Goal: Task Accomplishment & Management: Use online tool/utility

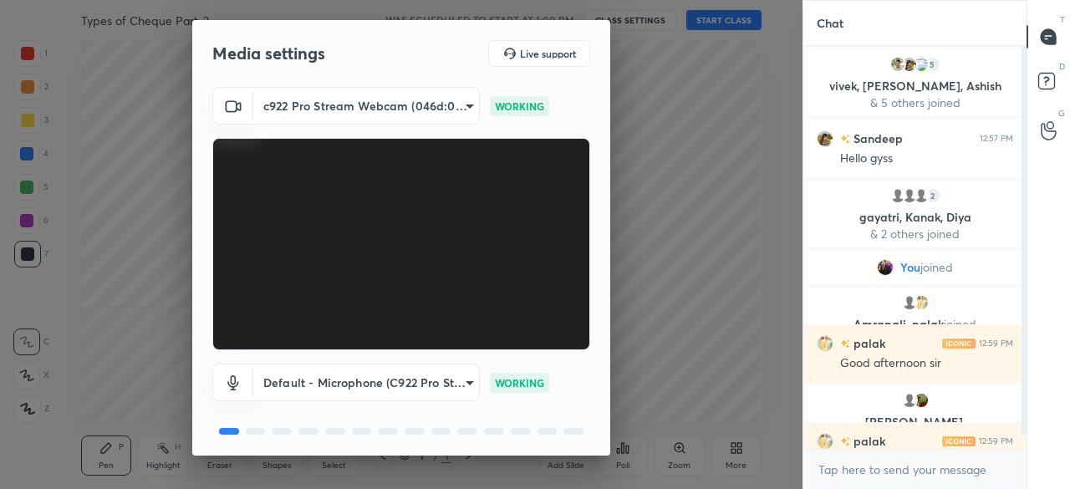
scroll to position [59, 0]
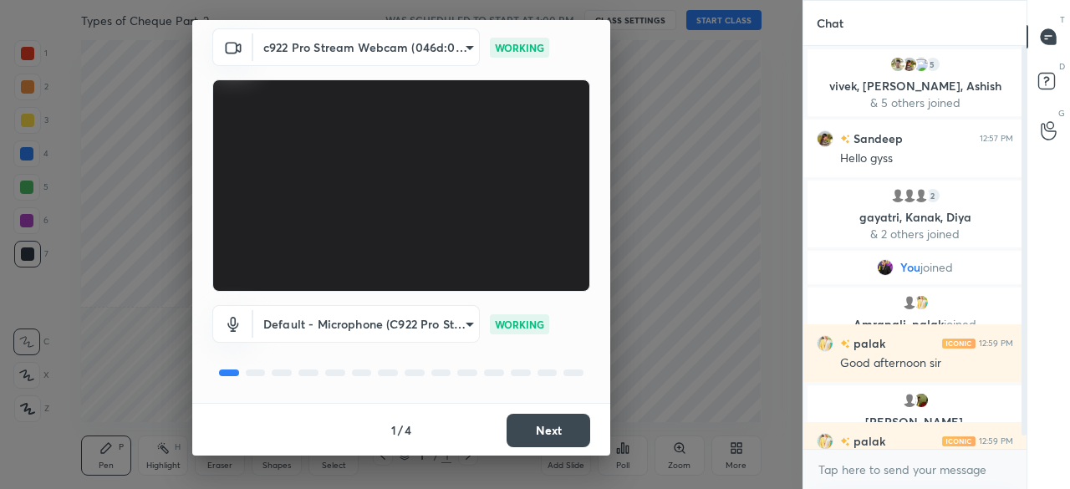
click at [536, 439] on button "Next" at bounding box center [549, 430] width 84 height 33
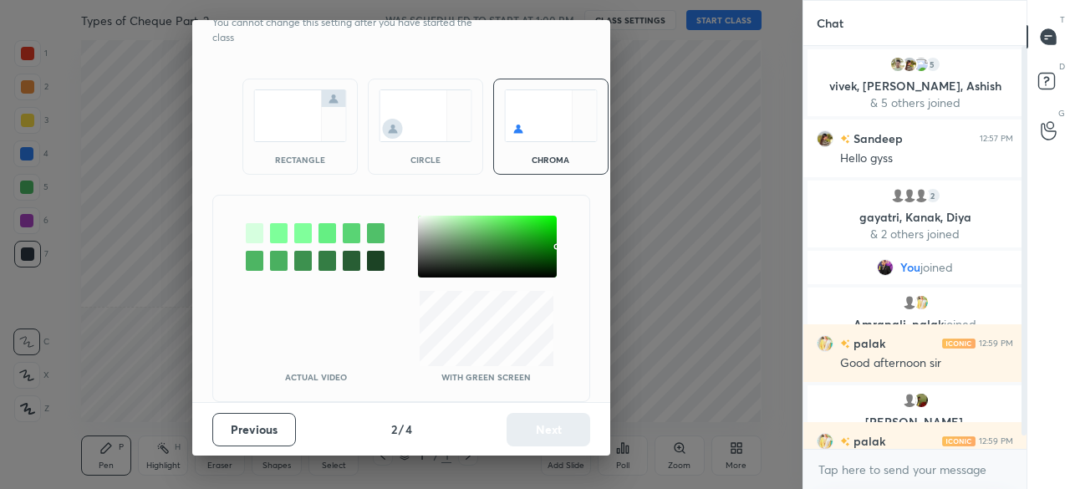
scroll to position [0, 0]
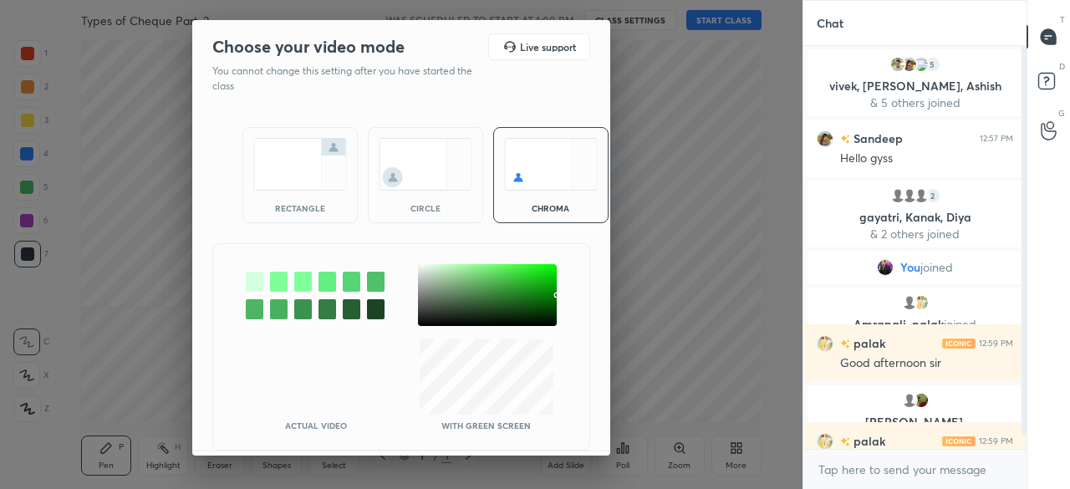
click at [286, 173] on img at bounding box center [300, 164] width 94 height 53
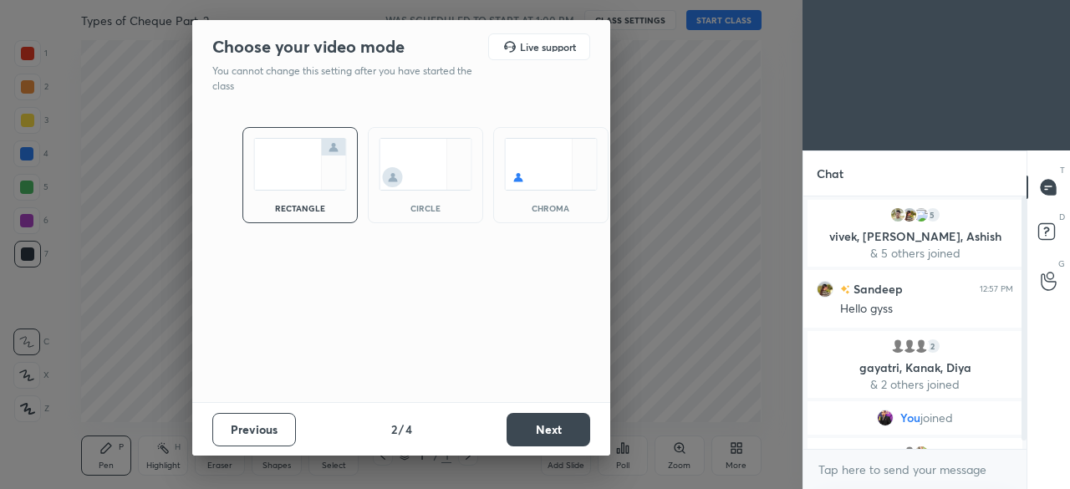
click at [533, 421] on button "Next" at bounding box center [549, 429] width 84 height 33
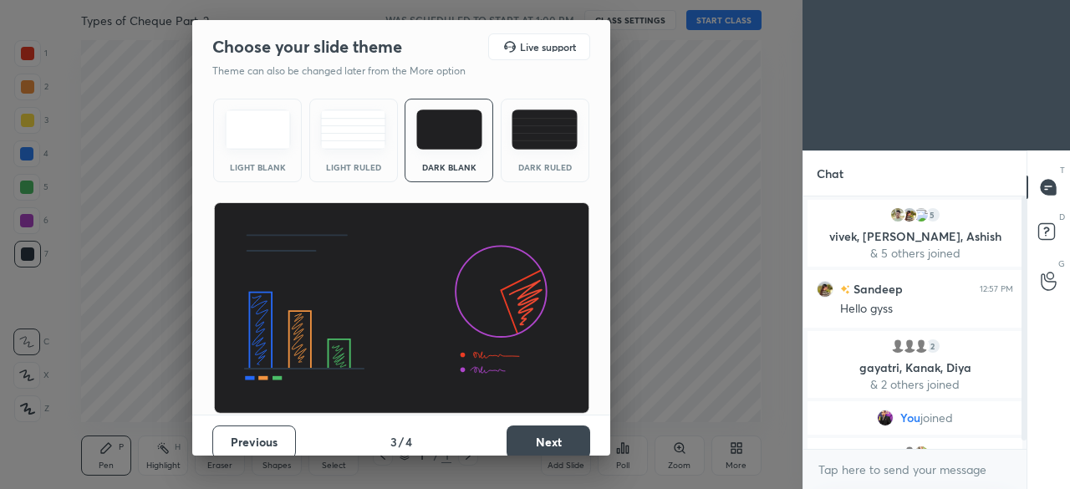
click at [531, 428] on button "Next" at bounding box center [549, 442] width 84 height 33
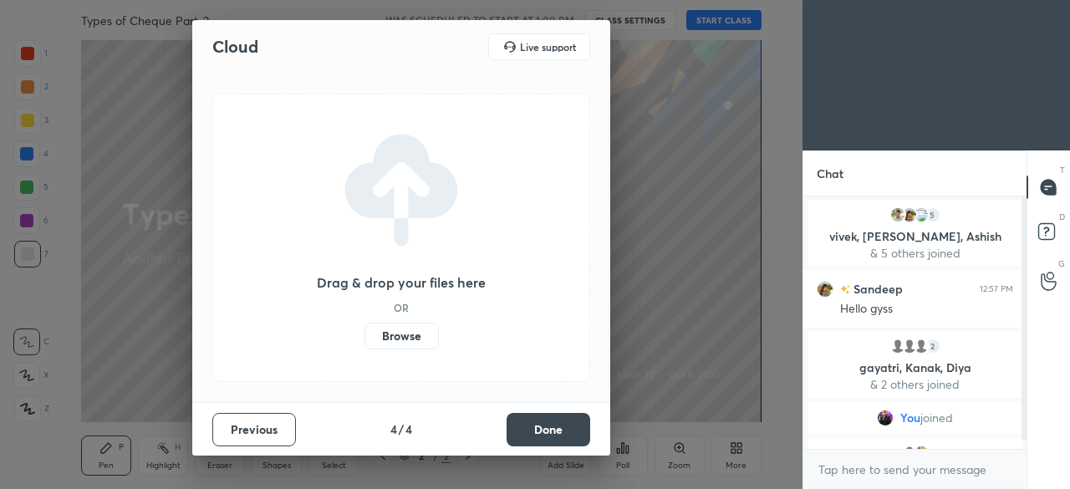
click at [415, 334] on label "Browse" at bounding box center [401, 336] width 74 height 27
click at [364, 334] on input "Browse" at bounding box center [364, 336] width 0 height 27
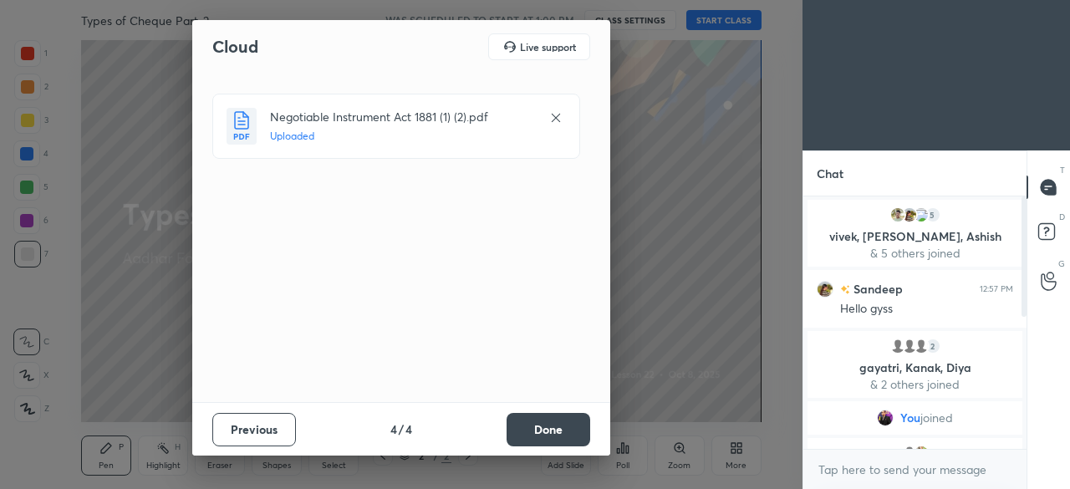
click at [527, 441] on button "Done" at bounding box center [549, 429] width 84 height 33
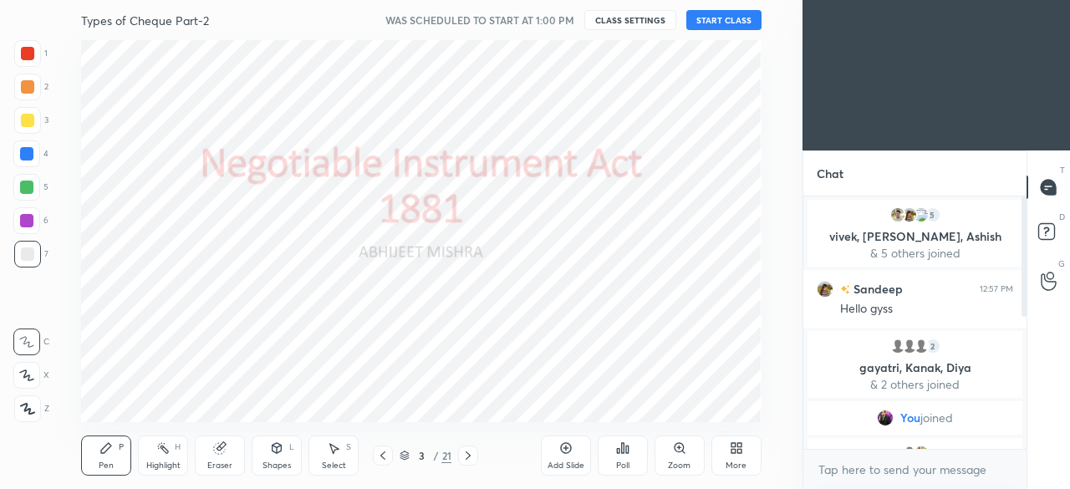
click at [30, 155] on div at bounding box center [26, 153] width 13 height 13
click at [27, 410] on icon at bounding box center [27, 409] width 13 height 10
click at [717, 23] on button "START CLASS" at bounding box center [723, 20] width 75 height 20
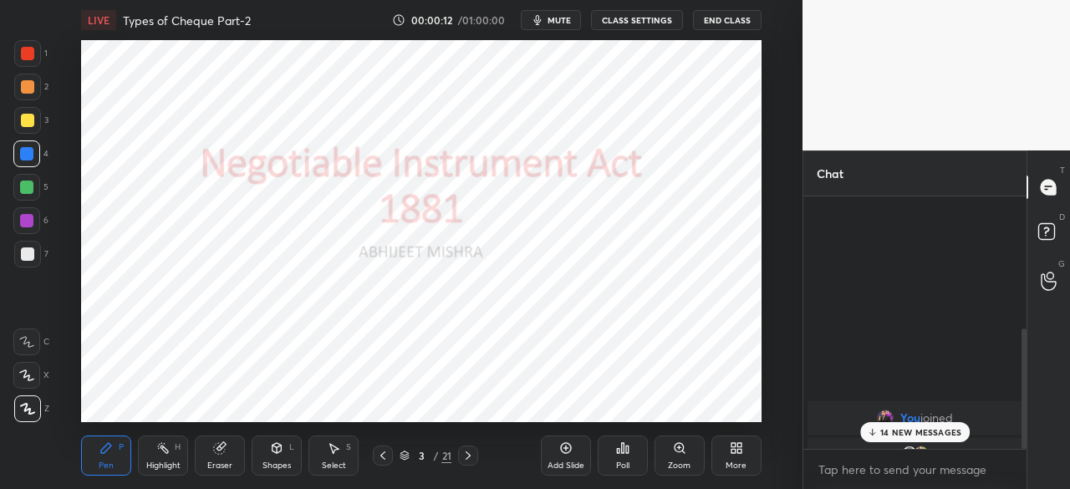
scroll to position [278, 0]
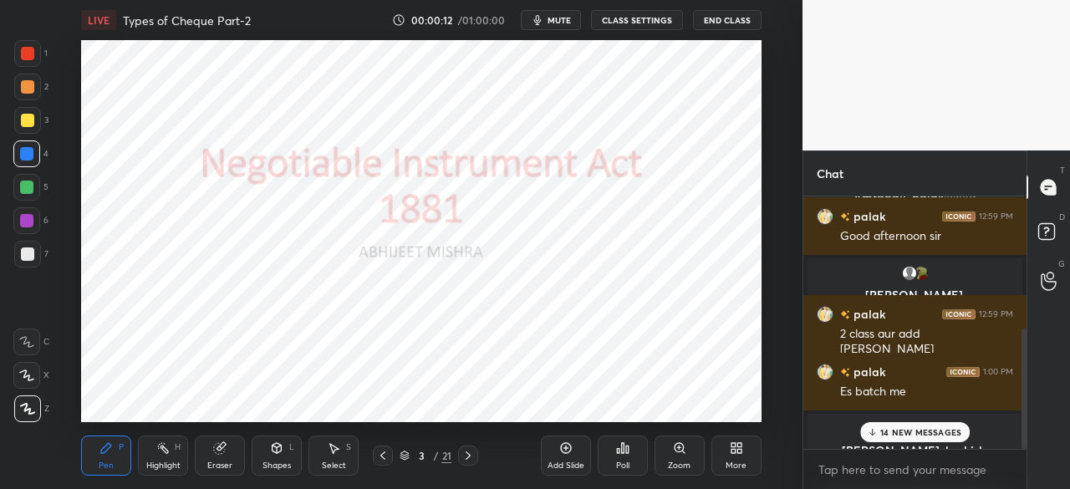
drag, startPoint x: 1022, startPoint y: 268, endPoint x: 1017, endPoint y: 497, distance: 229.1
click at [1017, 0] on html "1 2 3 4 5 6 7 C X Z C X Z E E Erase all H H LIVE Types of Cheque Part-2 00:00:1…" at bounding box center [535, 0] width 1070 height 0
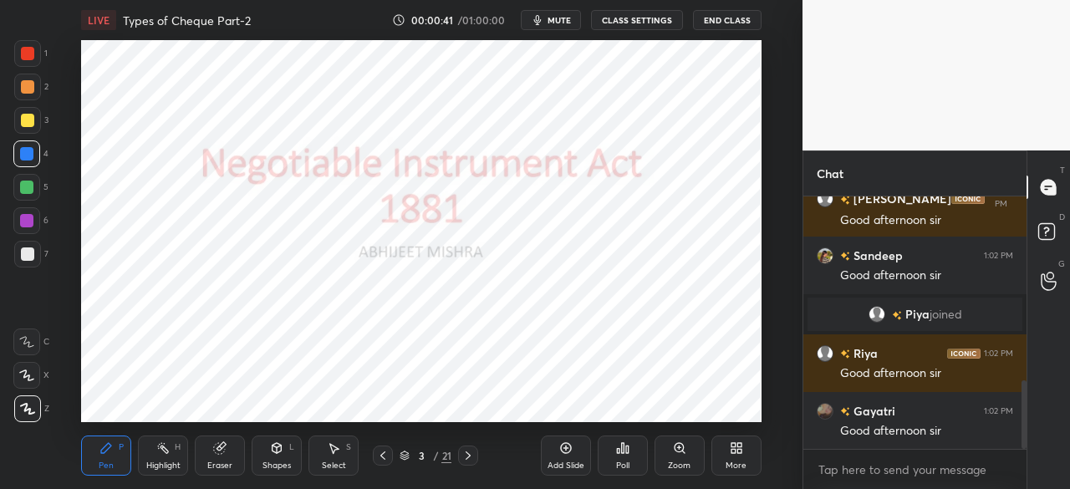
scroll to position [721, 0]
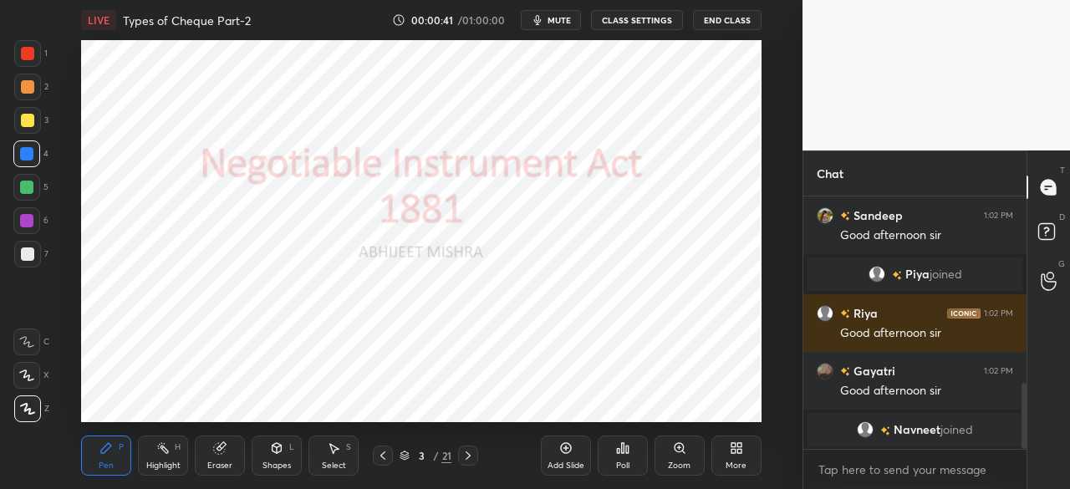
click at [28, 155] on div at bounding box center [26, 153] width 13 height 13
click at [30, 405] on icon at bounding box center [27, 409] width 15 height 12
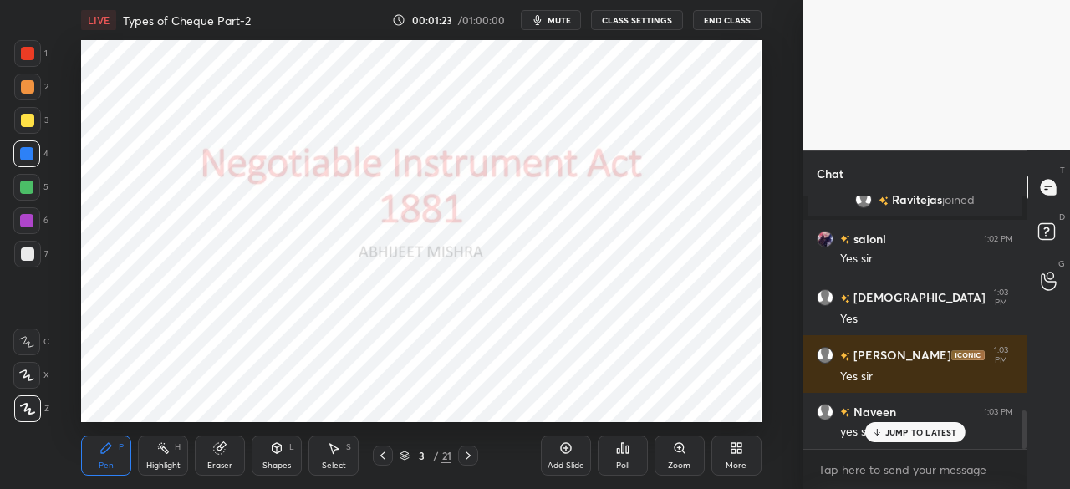
scroll to position [1473, 0]
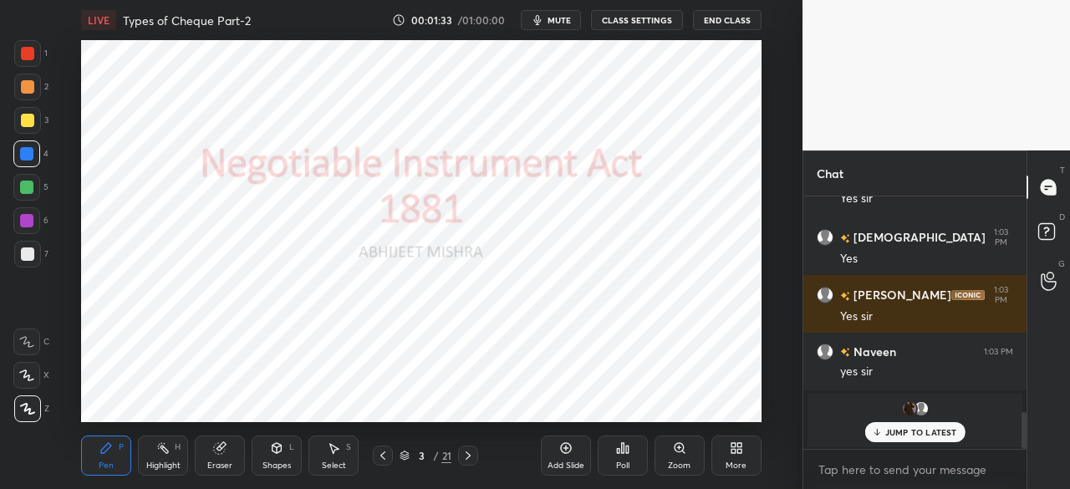
click at [469, 457] on icon at bounding box center [467, 455] width 13 height 13
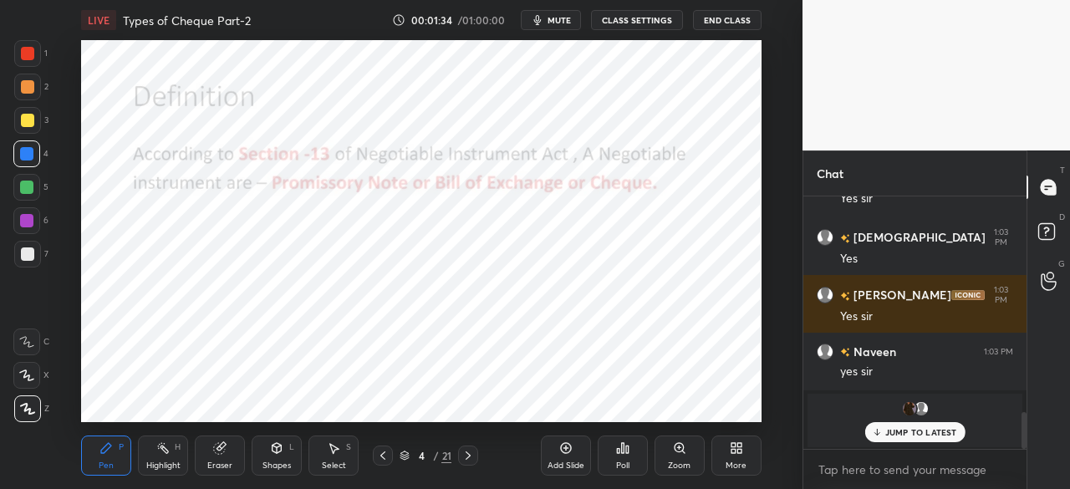
click at [470, 459] on icon at bounding box center [467, 455] width 13 height 13
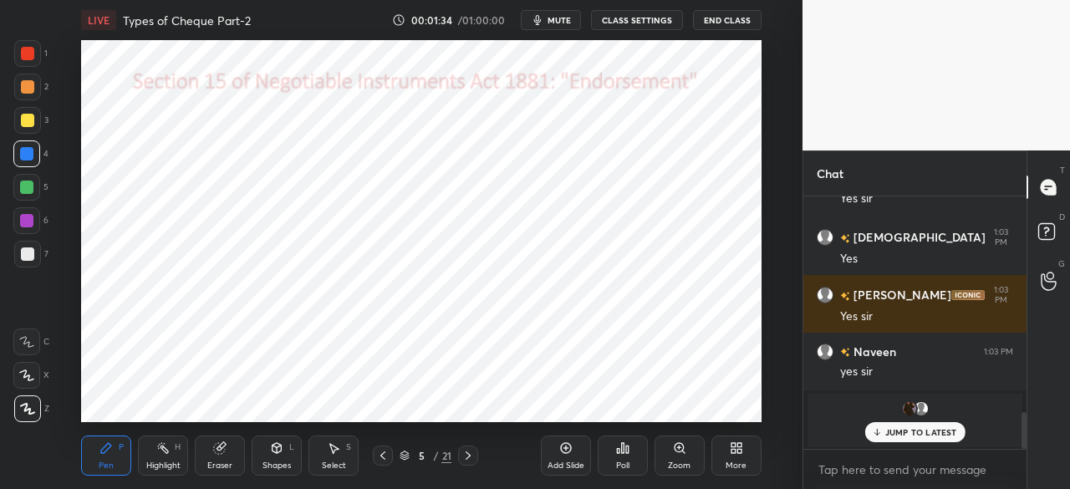
click at [463, 455] on icon at bounding box center [467, 455] width 13 height 13
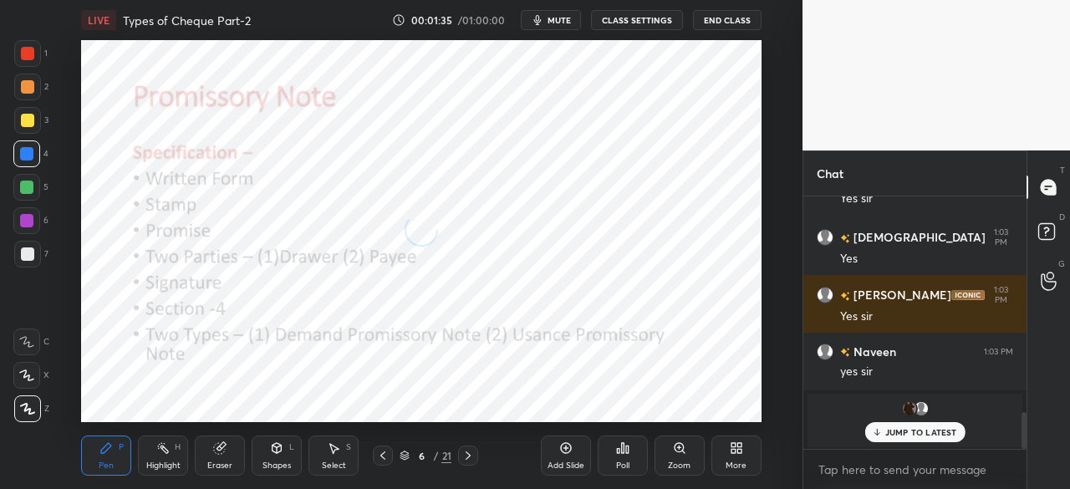
click at [468, 456] on icon at bounding box center [467, 455] width 13 height 13
click at [467, 456] on icon at bounding box center [467, 455] width 13 height 13
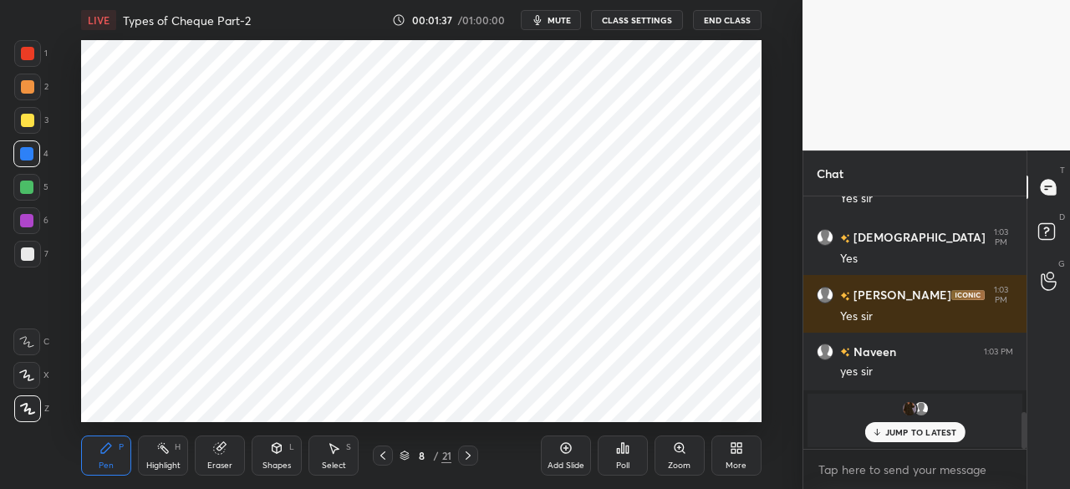
click at [468, 457] on icon at bounding box center [468, 455] width 5 height 8
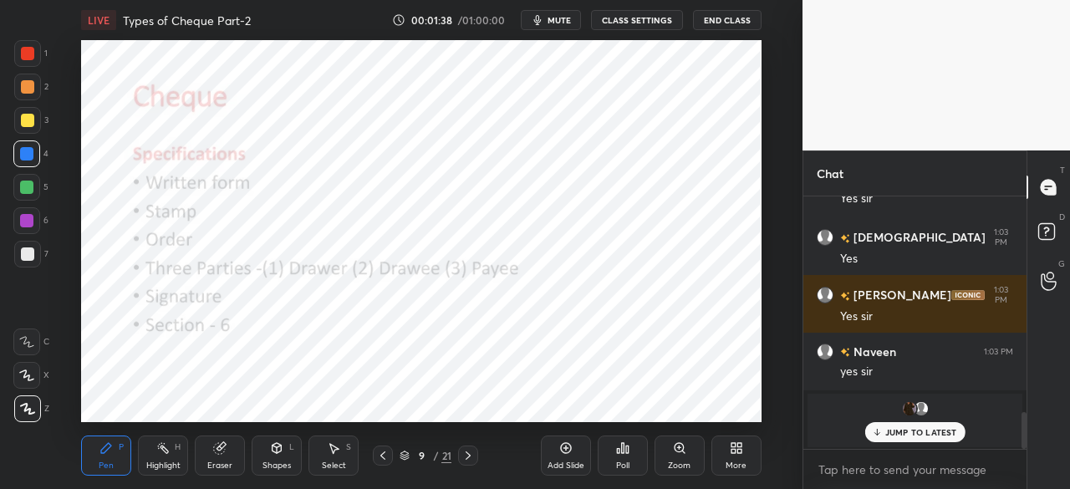
click at [464, 453] on icon at bounding box center [467, 455] width 13 height 13
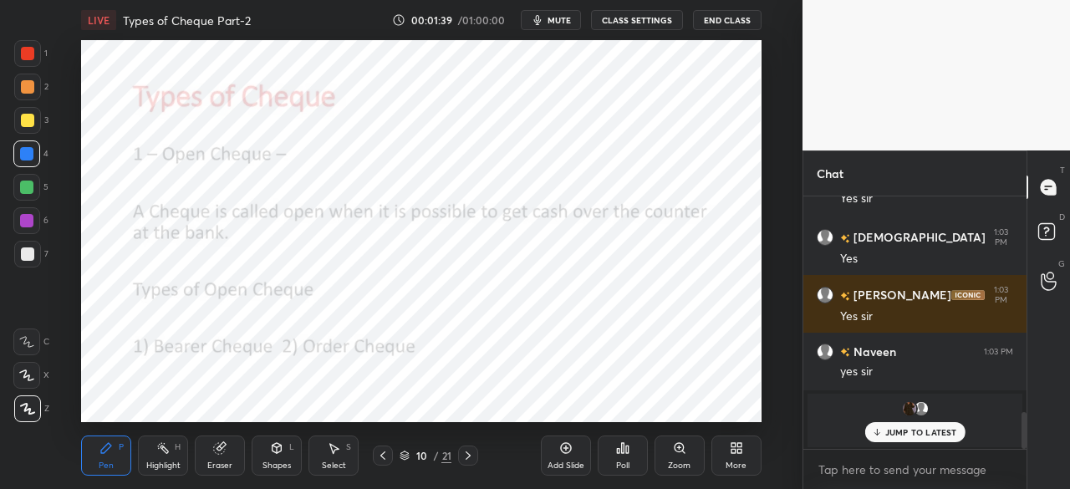
click at [466, 453] on icon at bounding box center [468, 455] width 5 height 8
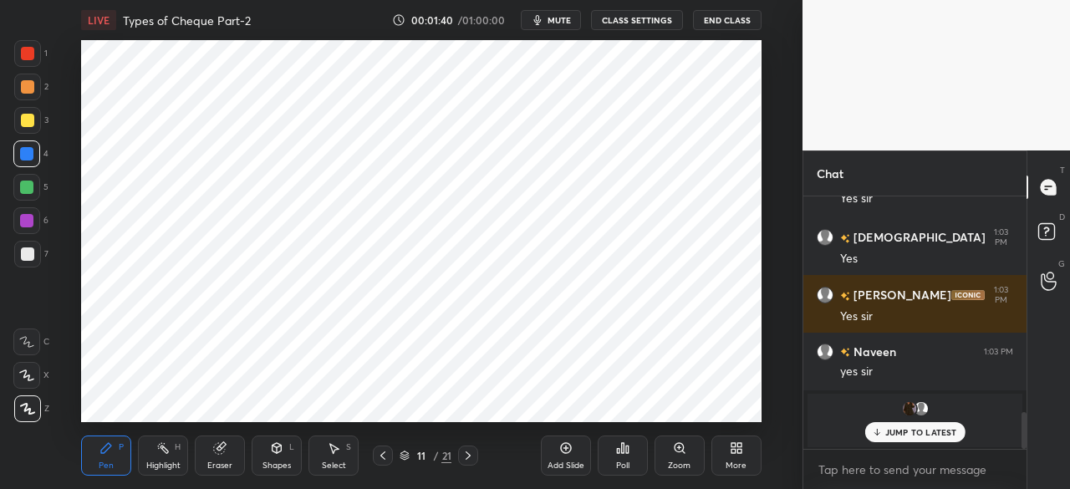
click at [380, 457] on icon at bounding box center [382, 455] width 13 height 13
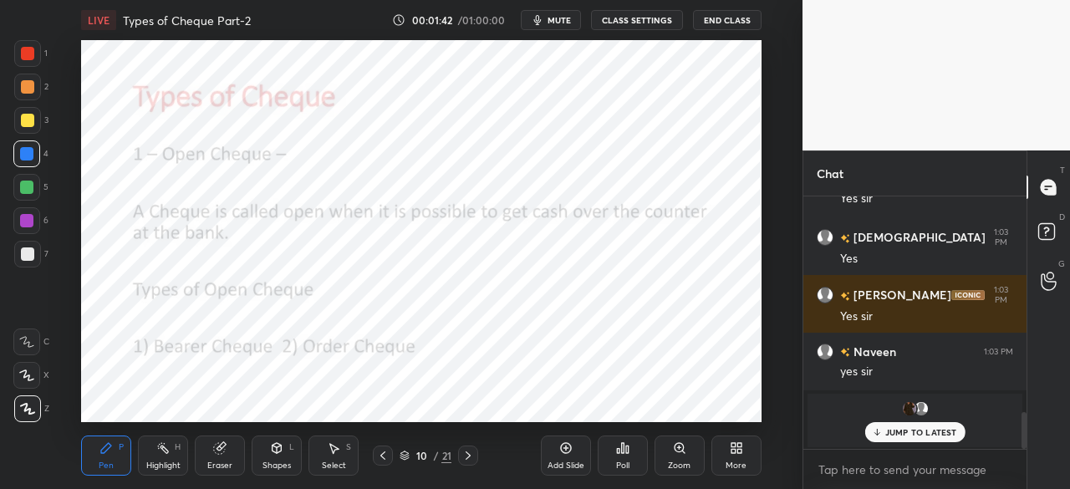
click at [466, 450] on icon at bounding box center [467, 455] width 13 height 13
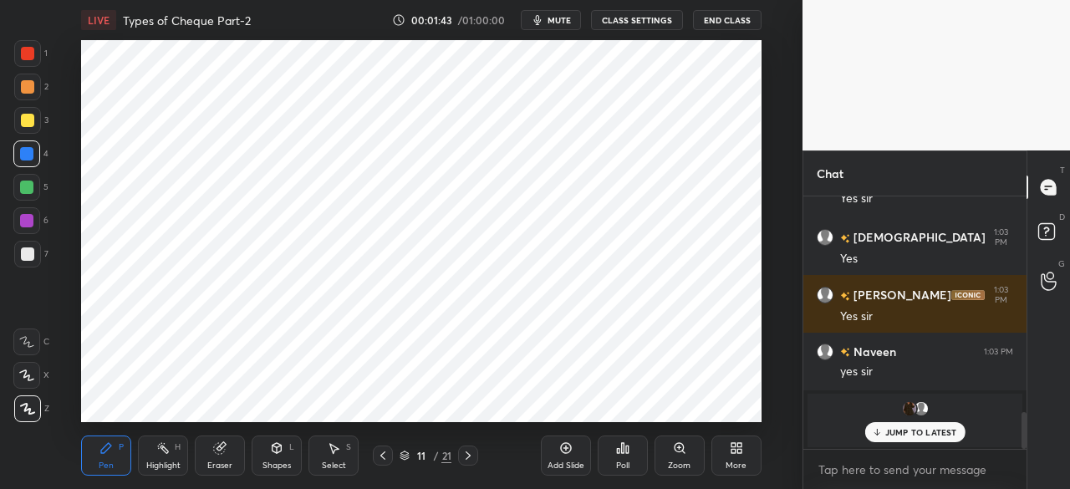
click at [467, 456] on icon at bounding box center [467, 455] width 13 height 13
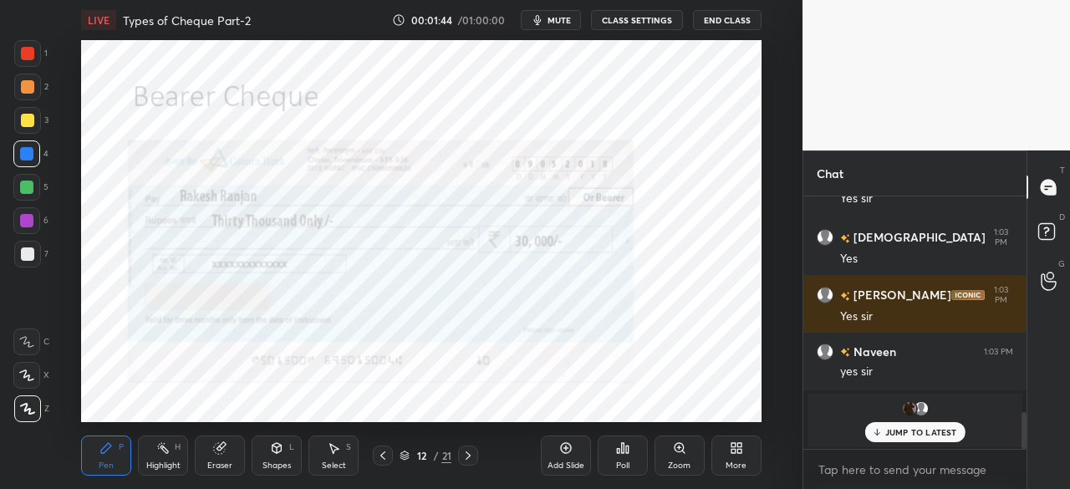
click at [472, 461] on icon at bounding box center [467, 455] width 13 height 13
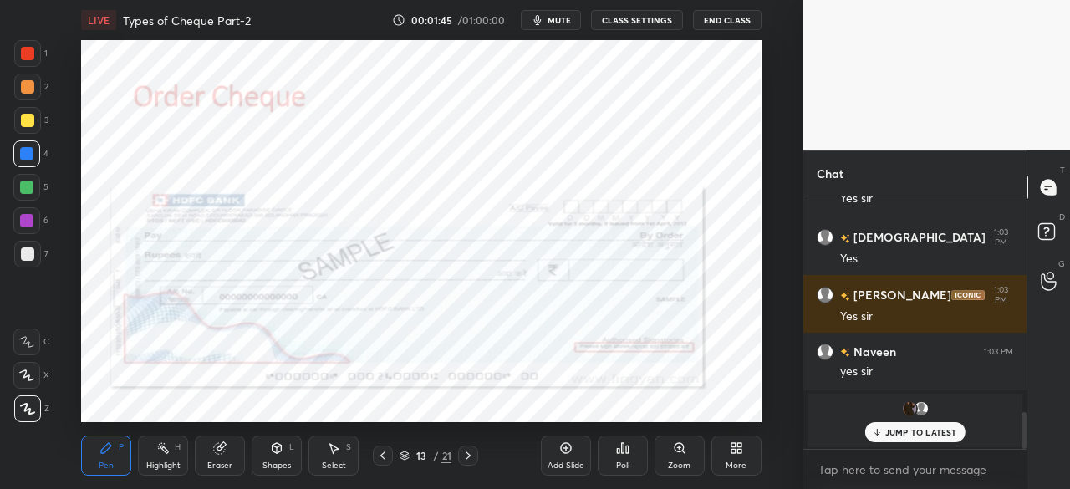
click at [466, 455] on icon at bounding box center [467, 455] width 13 height 13
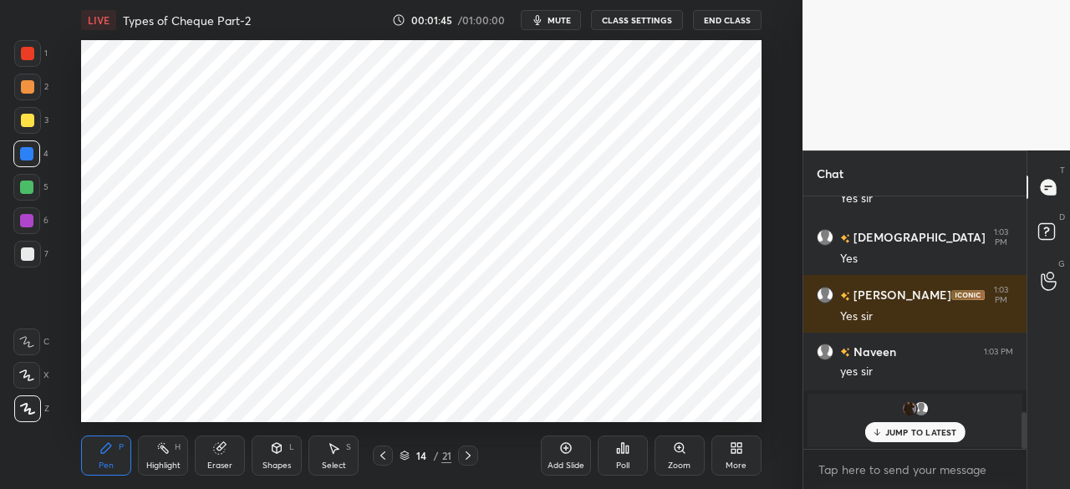
click at [468, 454] on icon at bounding box center [468, 455] width 5 height 8
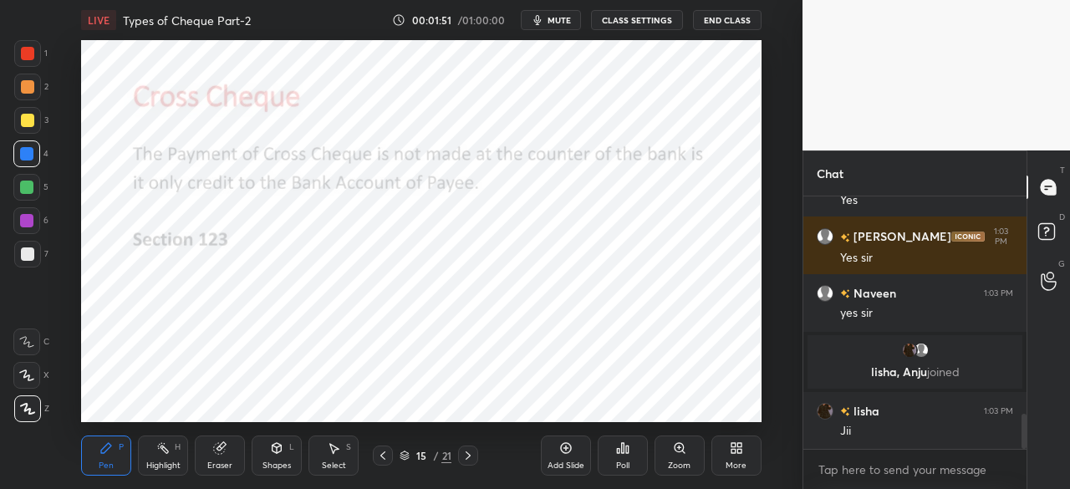
scroll to position [1572, 0]
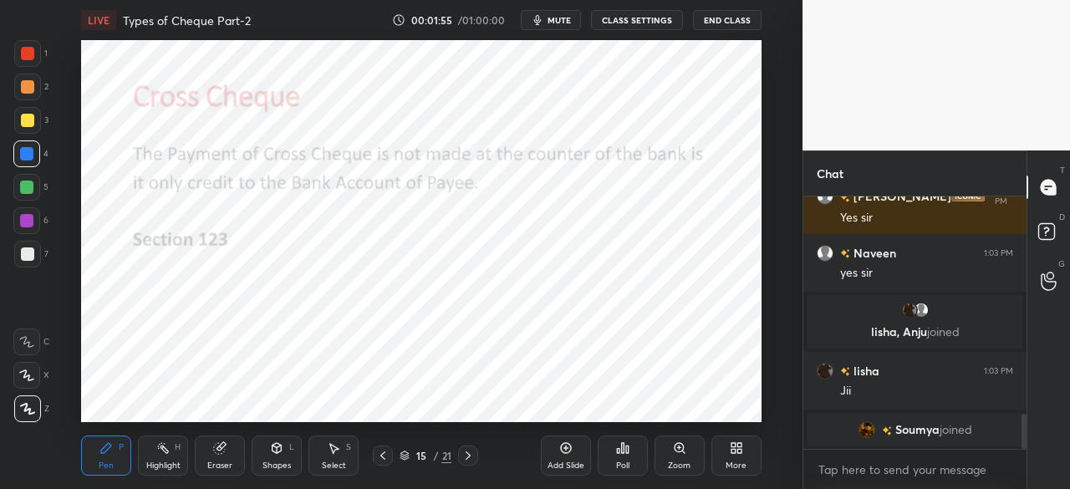
click at [468, 459] on icon at bounding box center [467, 455] width 13 height 13
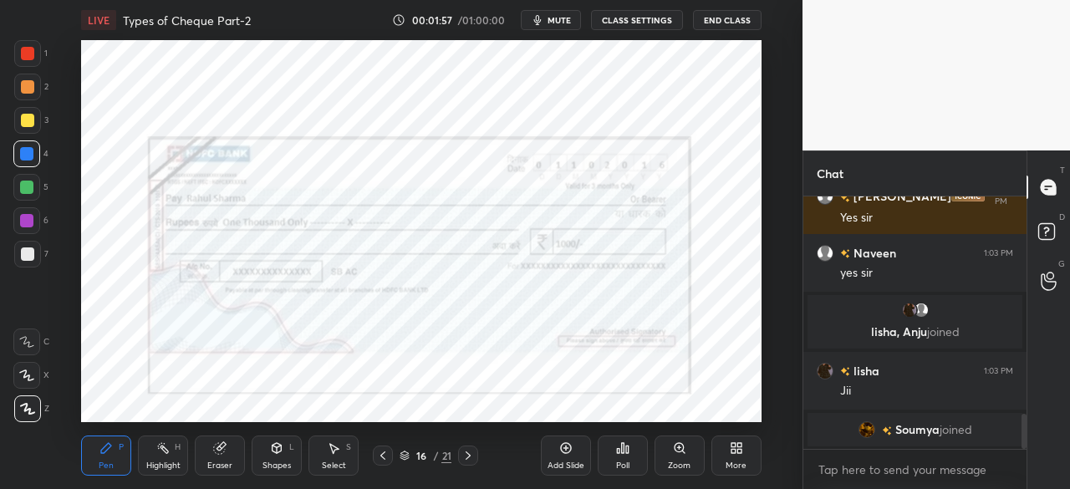
click at [28, 50] on div at bounding box center [27, 53] width 13 height 13
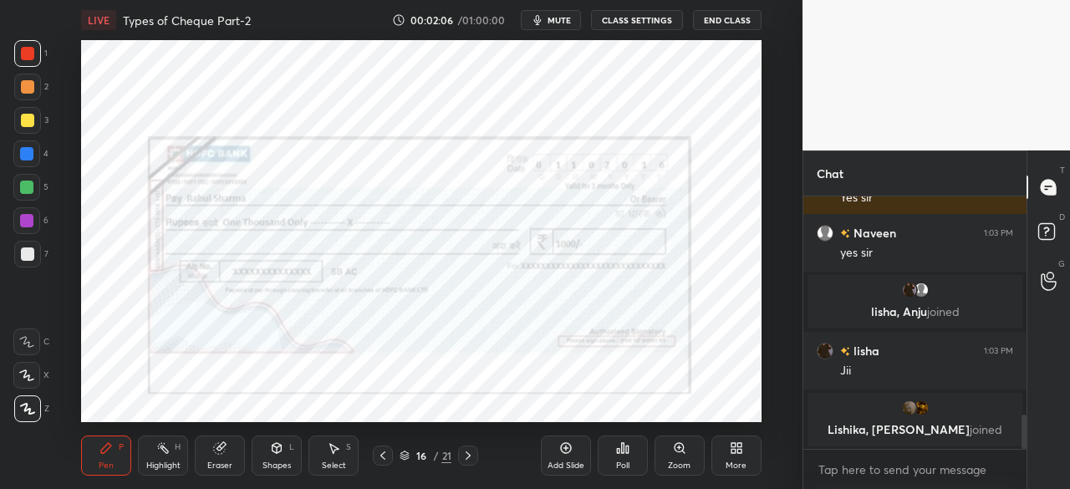
click at [470, 456] on icon at bounding box center [468, 455] width 5 height 8
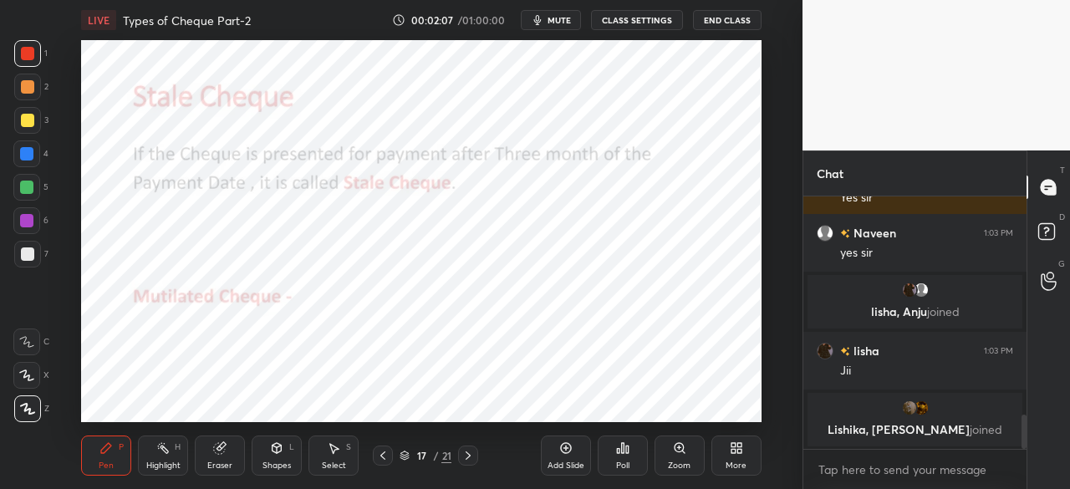
click at [26, 54] on div at bounding box center [27, 53] width 13 height 13
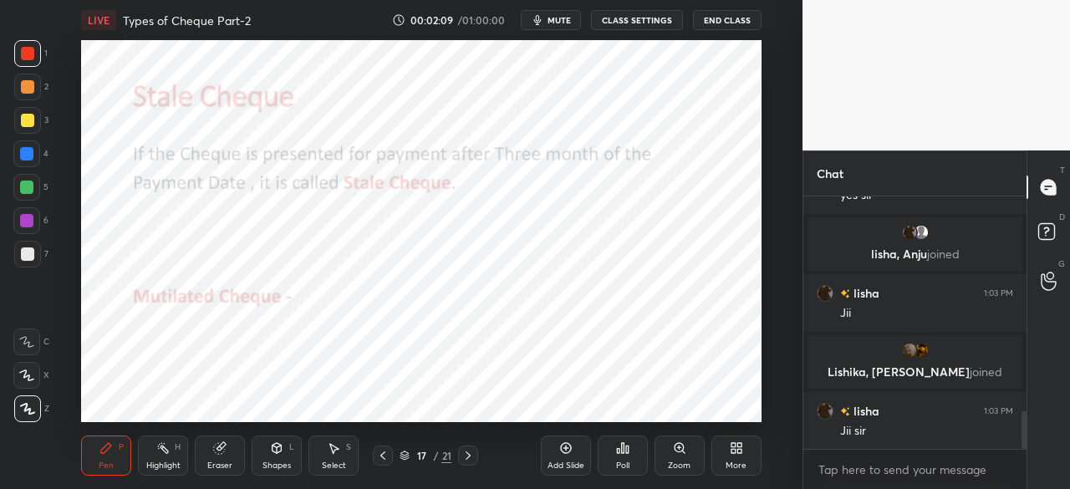
click at [385, 456] on icon at bounding box center [382, 455] width 13 height 13
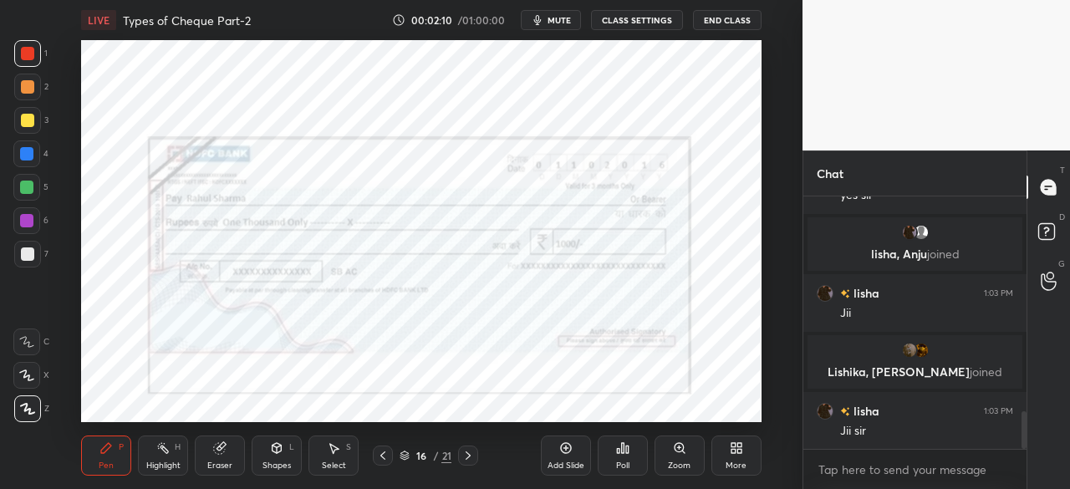
drag, startPoint x: 467, startPoint y: 456, endPoint x: 455, endPoint y: 446, distance: 16.6
click at [468, 456] on icon at bounding box center [467, 455] width 13 height 13
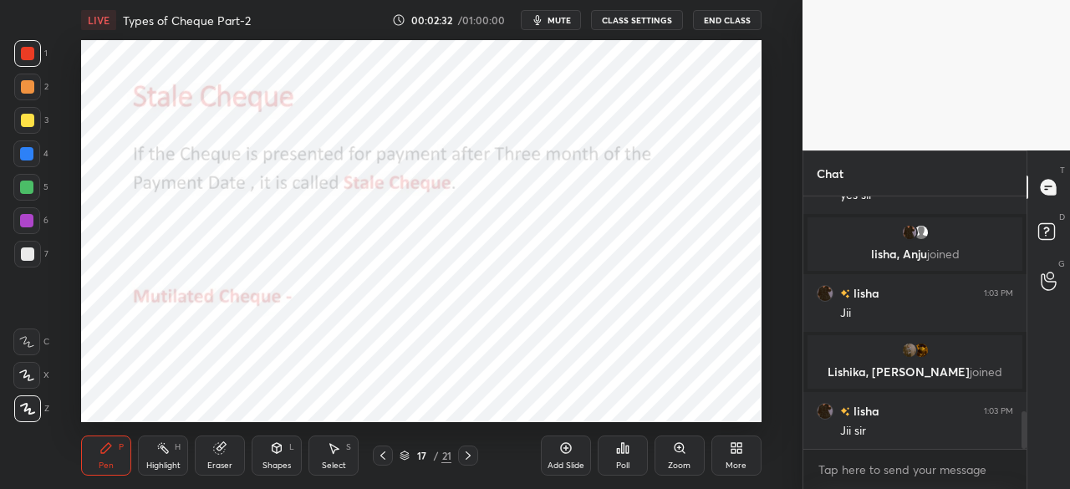
click at [384, 454] on icon at bounding box center [382, 455] width 13 height 13
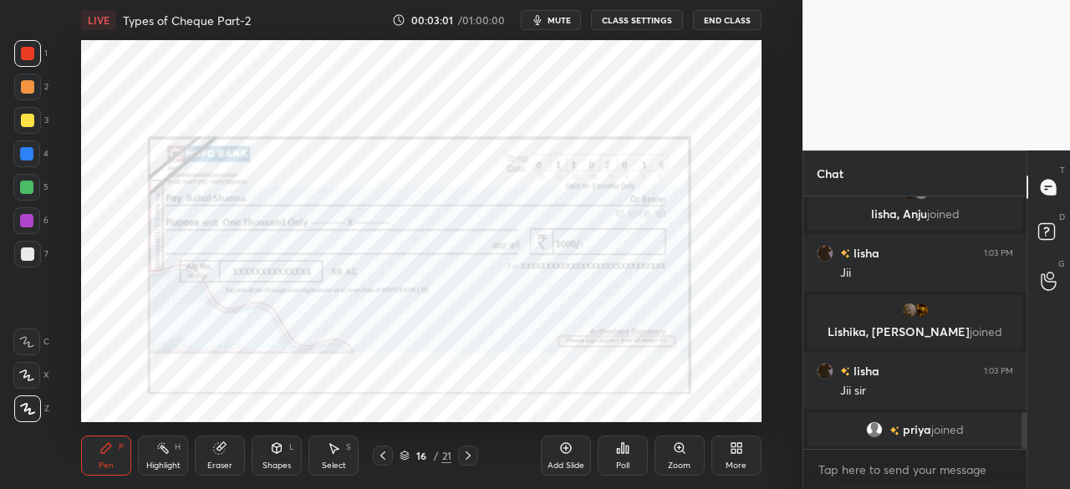
scroll to position [1510, 0]
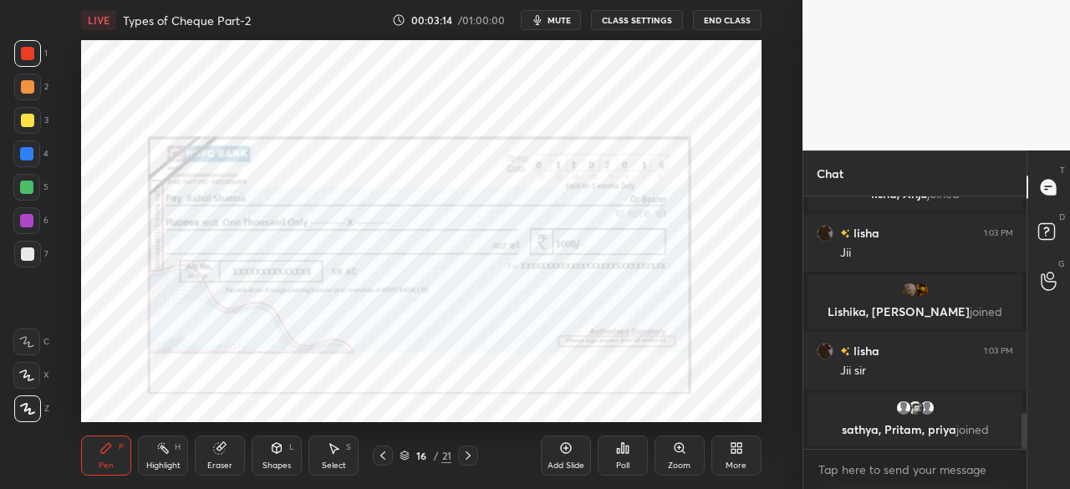
click at [472, 460] on icon at bounding box center [467, 455] width 13 height 13
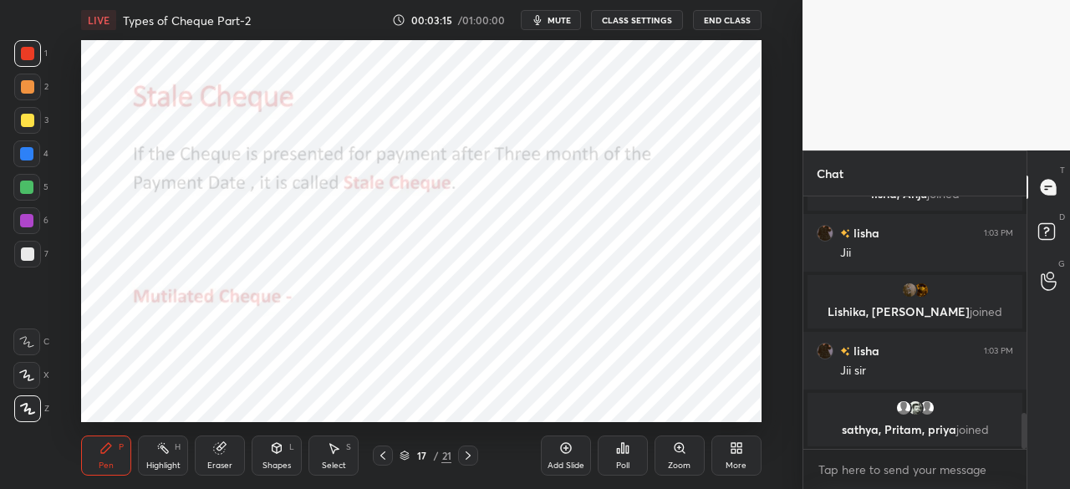
click at [472, 455] on icon at bounding box center [467, 455] width 13 height 13
click at [384, 454] on icon at bounding box center [382, 455] width 13 height 13
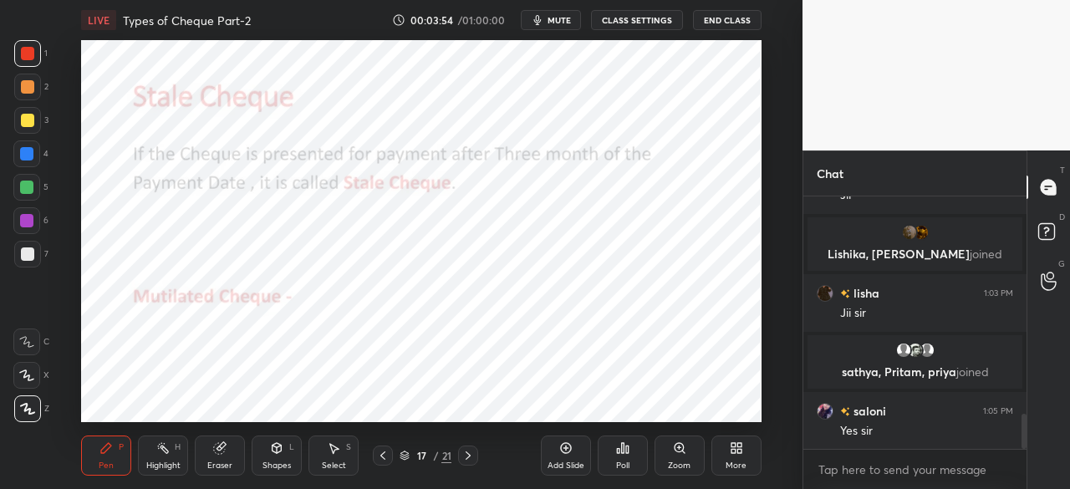
scroll to position [1610, 0]
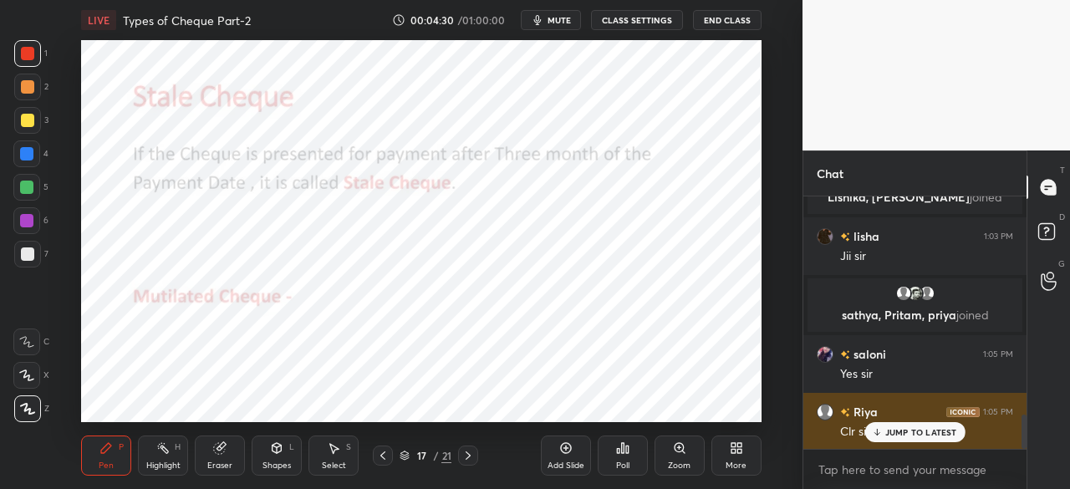
click at [884, 431] on div "JUMP TO LATEST" at bounding box center [914, 432] width 100 height 20
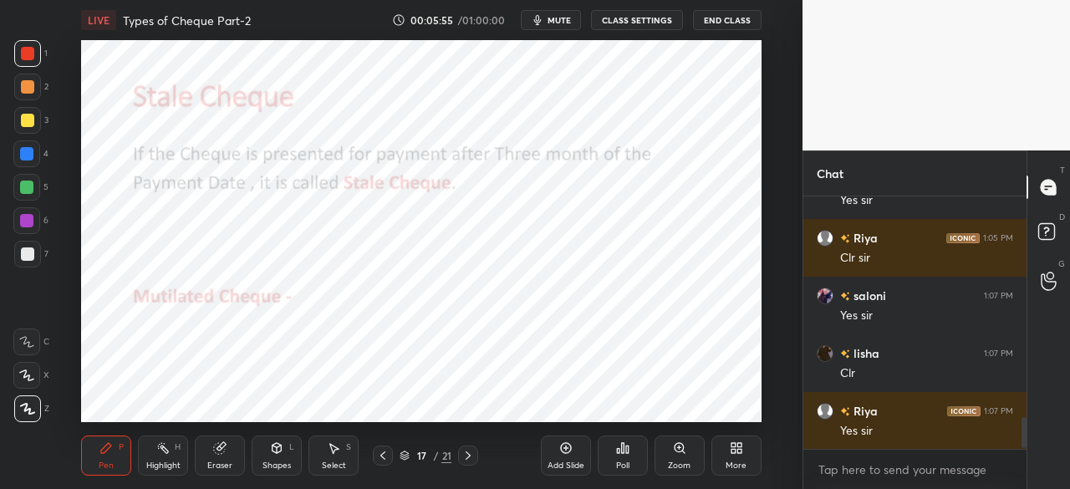
scroll to position [1824, 0]
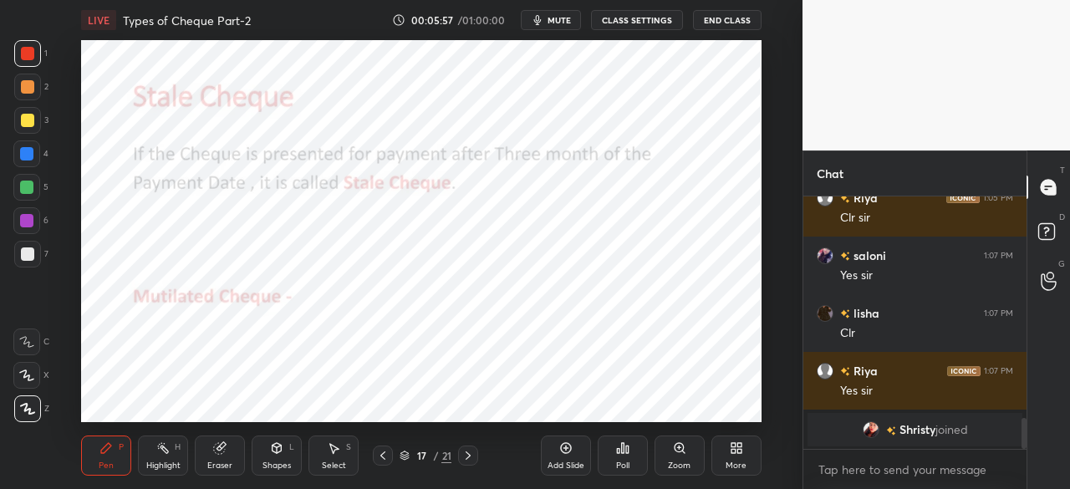
click at [558, 456] on div "Add Slide" at bounding box center [566, 456] width 50 height 40
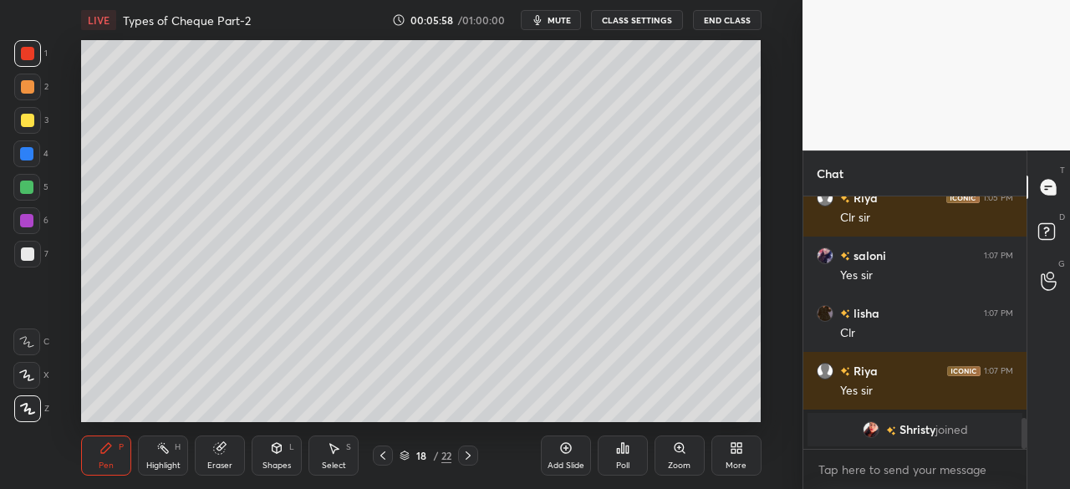
click at [28, 117] on div at bounding box center [27, 120] width 13 height 13
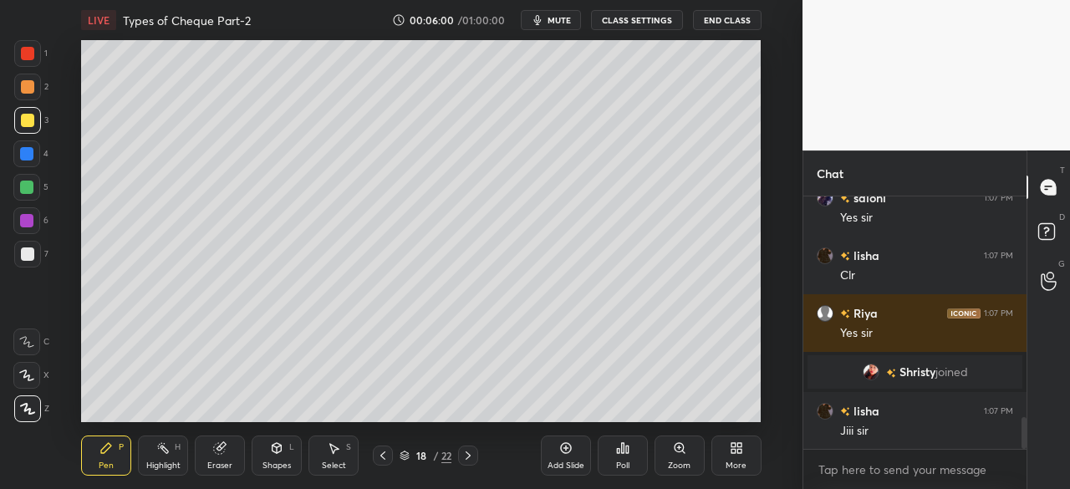
scroll to position [1786, 0]
click at [465, 451] on icon at bounding box center [467, 455] width 13 height 13
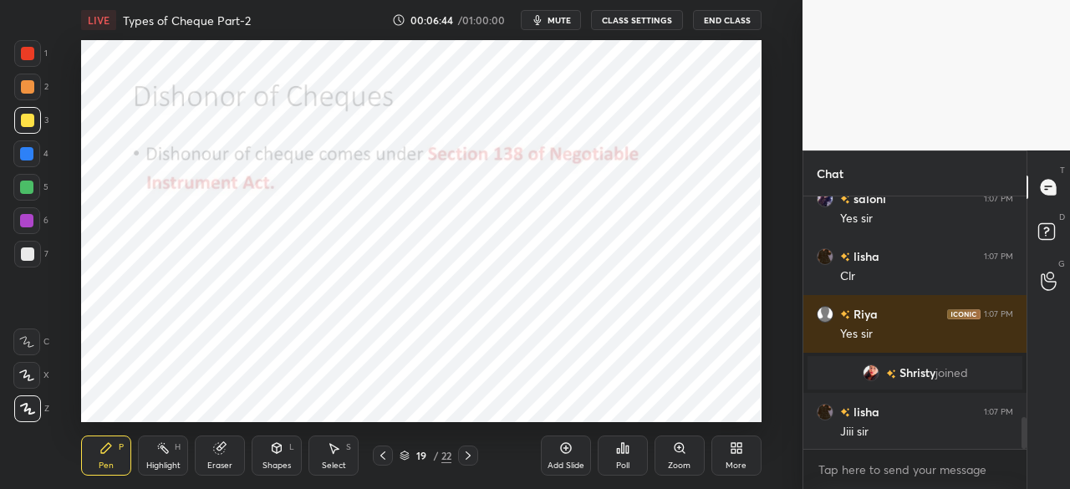
click at [28, 54] on div at bounding box center [27, 53] width 13 height 13
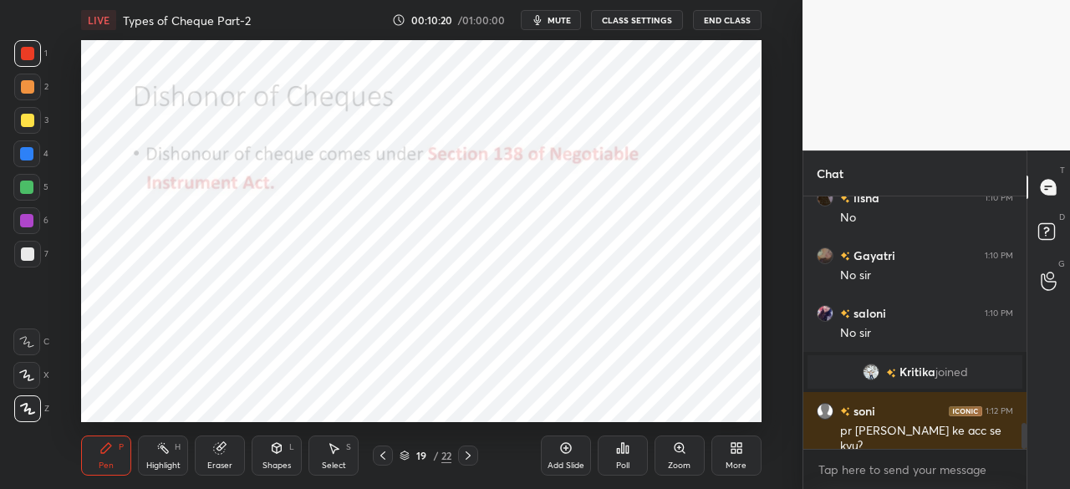
scroll to position [2239, 0]
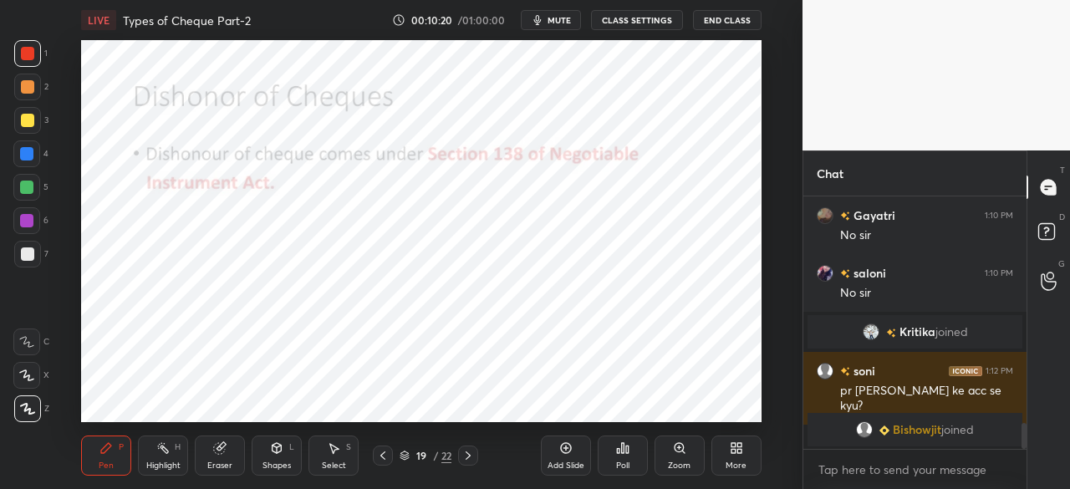
click at [567, 453] on icon at bounding box center [565, 447] width 13 height 13
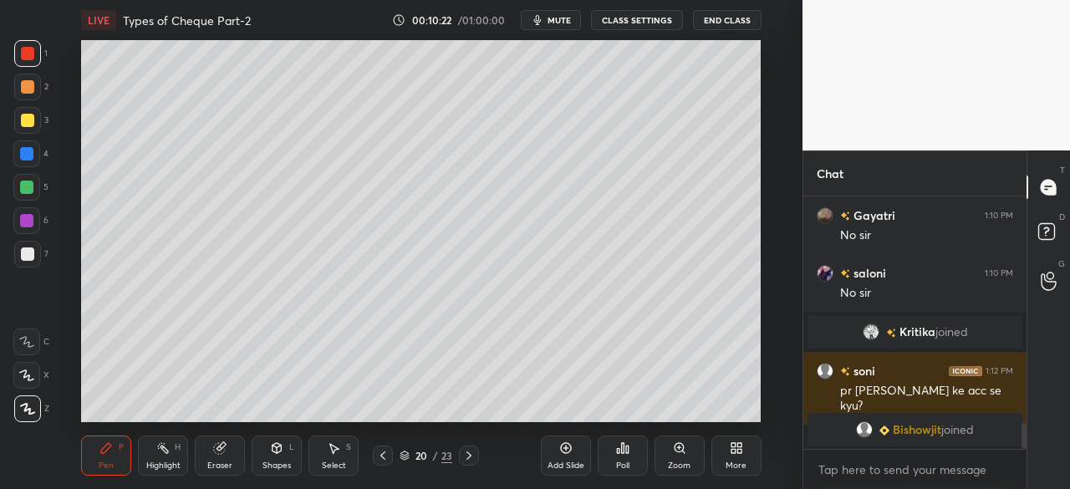
click at [27, 119] on div at bounding box center [27, 120] width 13 height 13
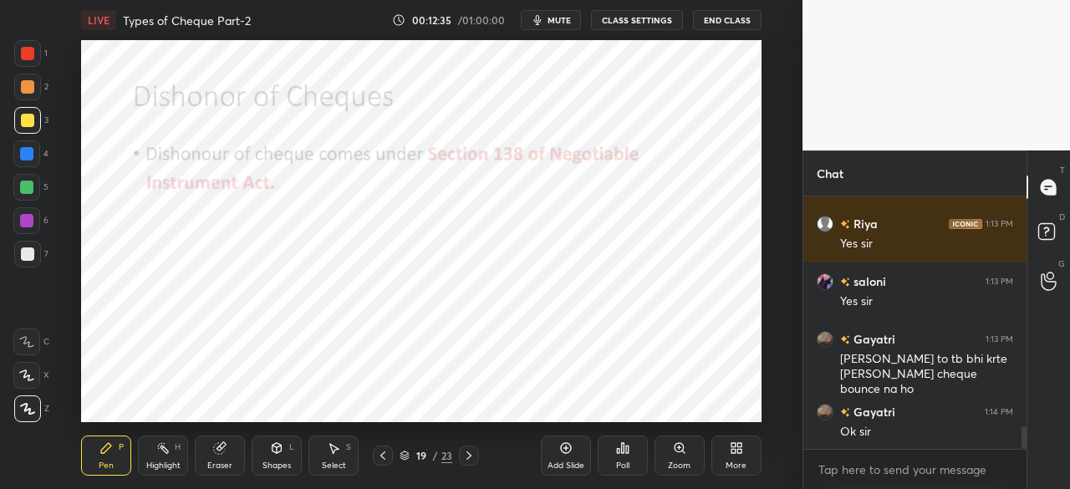
scroll to position [2543, 0]
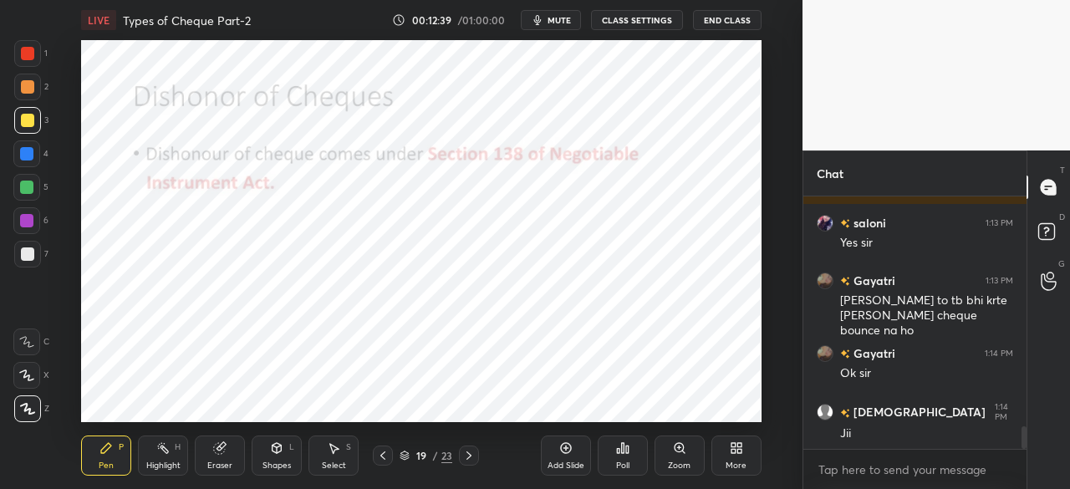
click at [23, 156] on div at bounding box center [26, 153] width 13 height 13
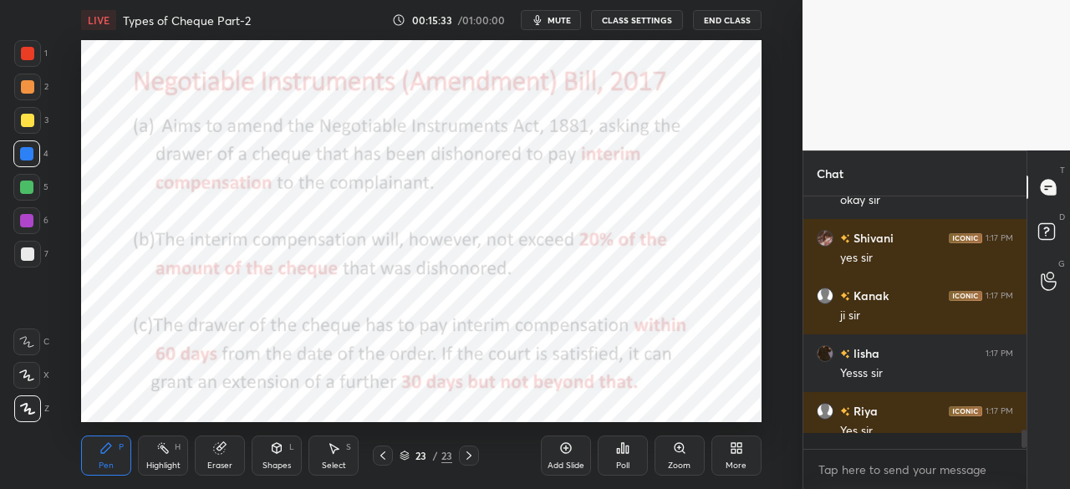
scroll to position [2784, 0]
click at [30, 52] on div at bounding box center [27, 53] width 13 height 13
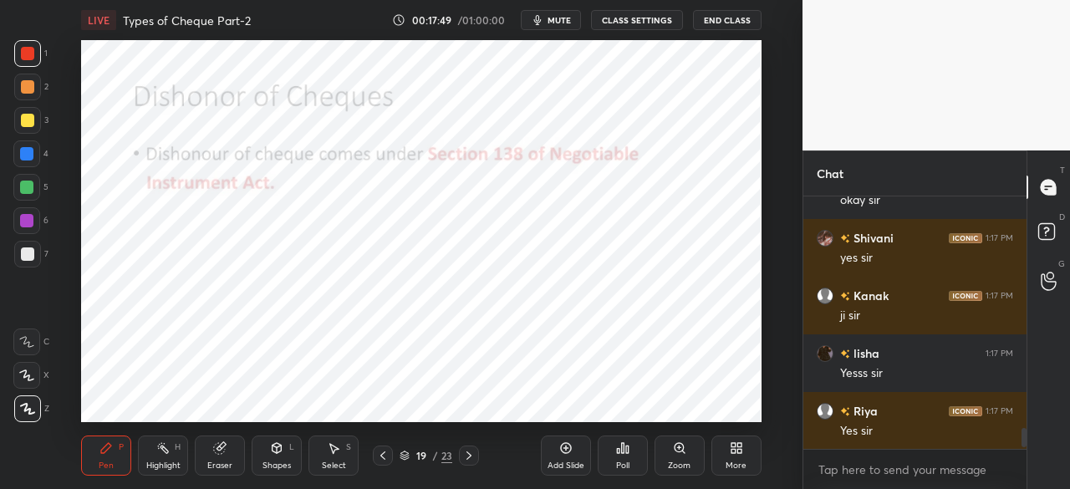
scroll to position [2841, 0]
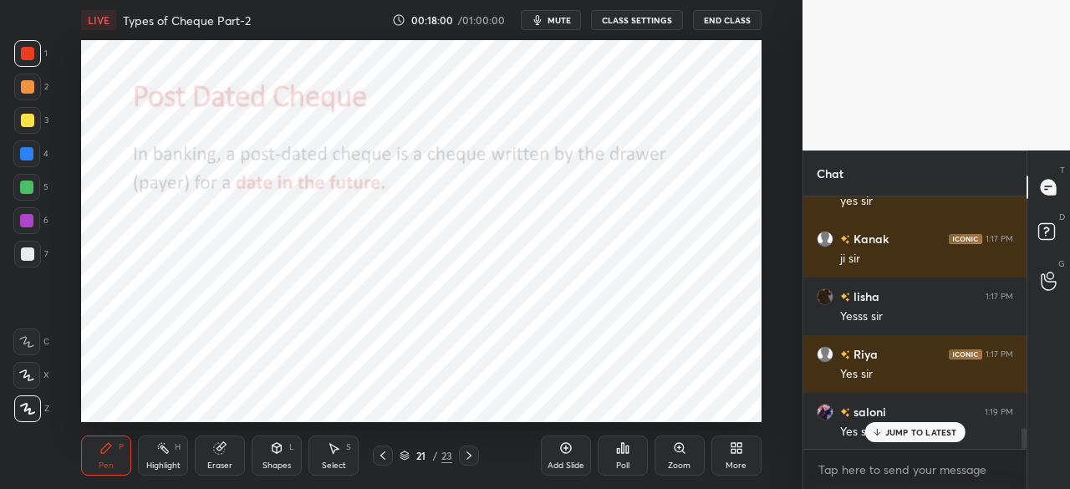
click at [386, 457] on icon at bounding box center [382, 455] width 13 height 13
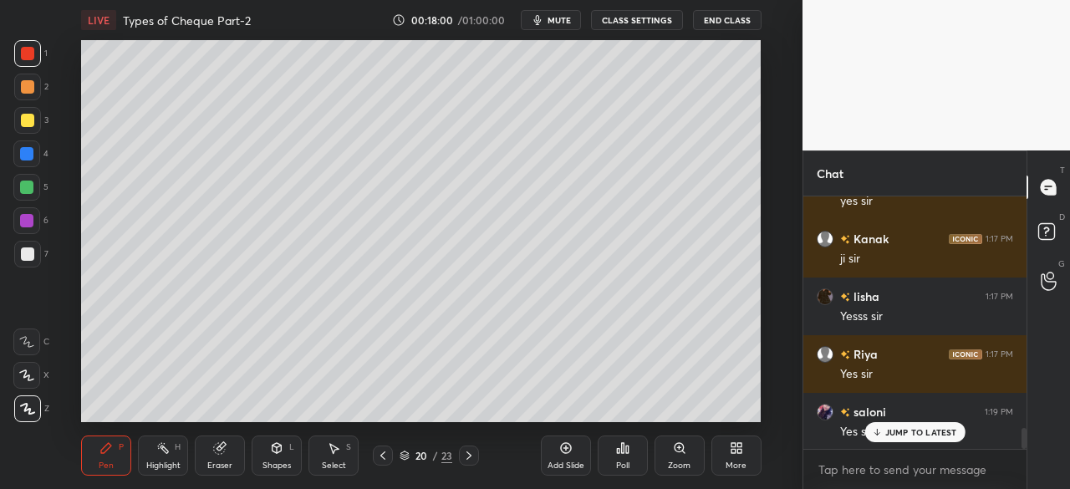
click at [381, 452] on icon at bounding box center [382, 455] width 13 height 13
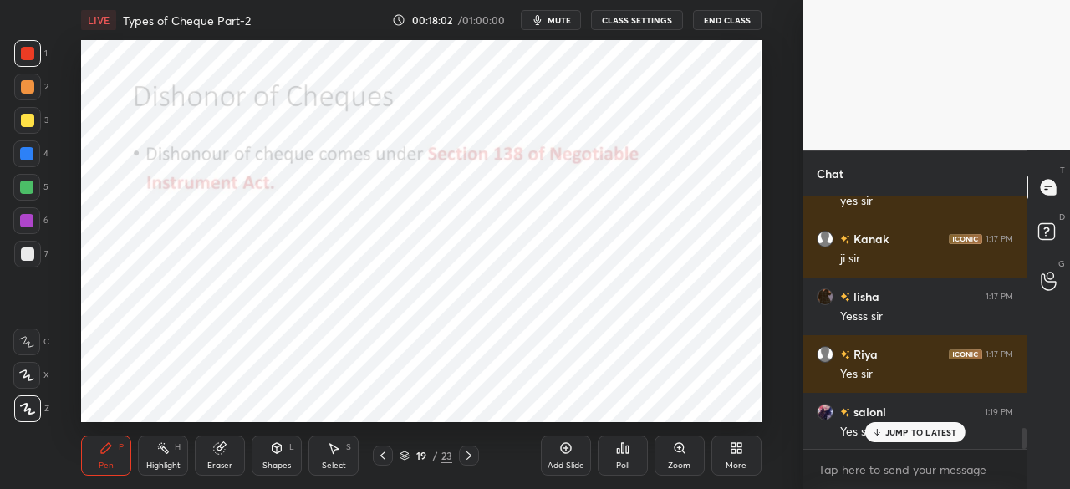
click at [383, 456] on icon at bounding box center [382, 455] width 13 height 13
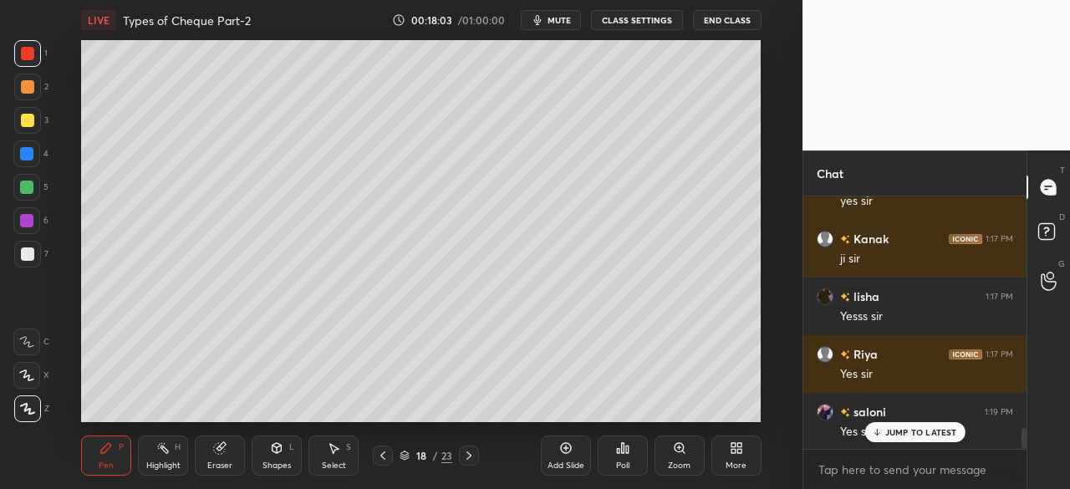
click at [388, 457] on icon at bounding box center [382, 455] width 13 height 13
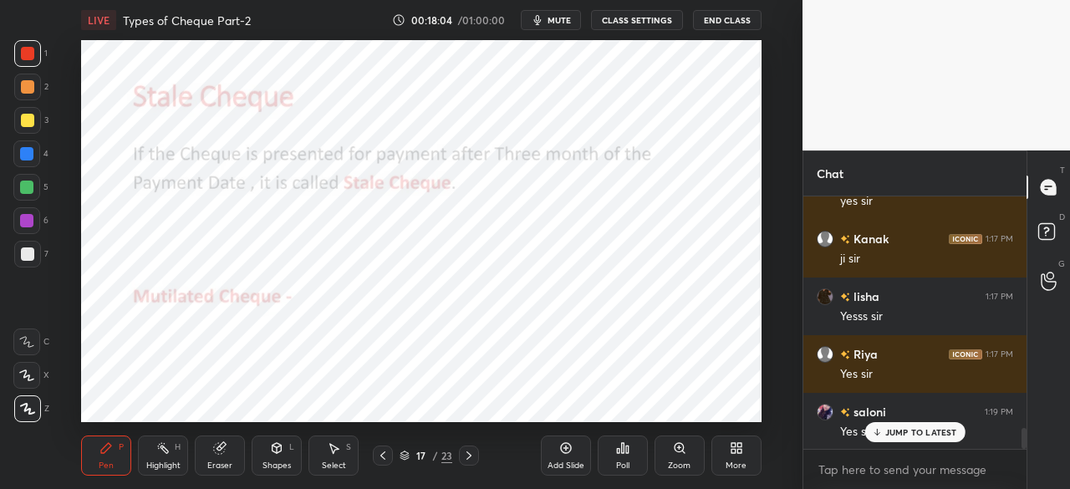
click at [468, 458] on icon at bounding box center [468, 455] width 5 height 8
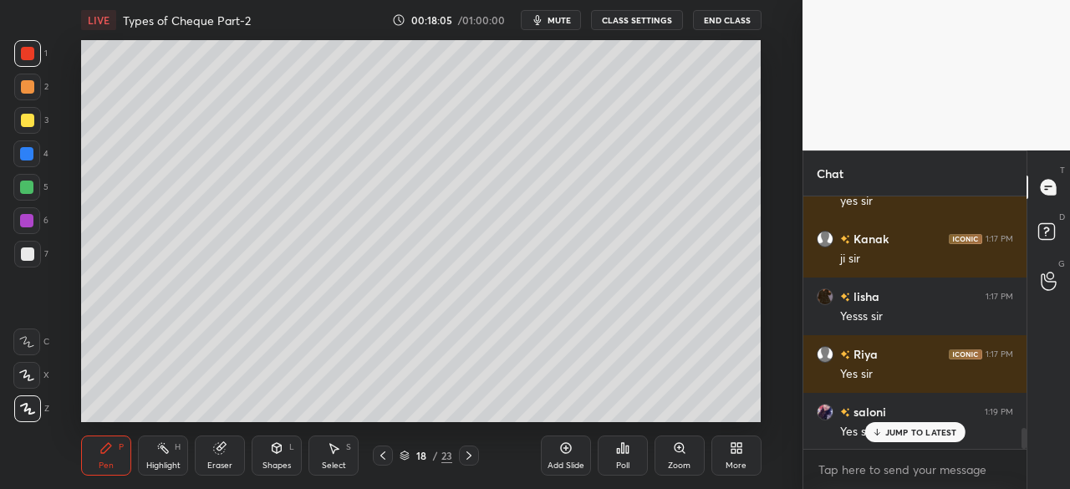
click at [472, 461] on icon at bounding box center [468, 455] width 13 height 13
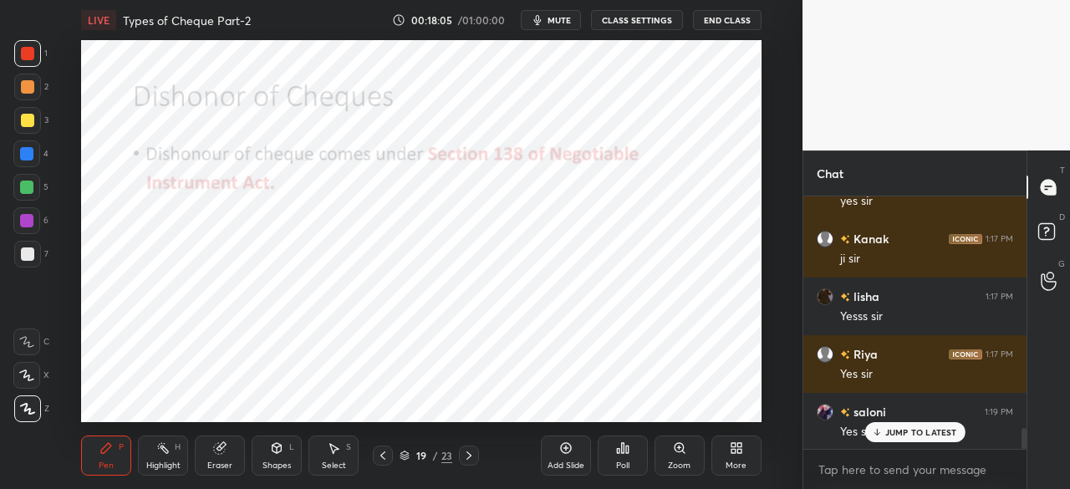
click at [471, 461] on icon at bounding box center [468, 455] width 13 height 13
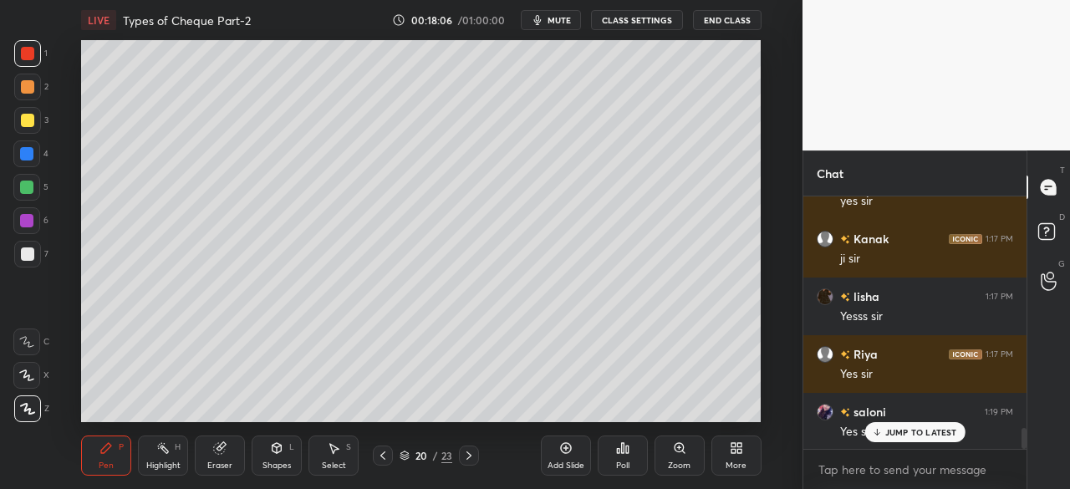
click at [472, 457] on icon at bounding box center [468, 455] width 13 height 13
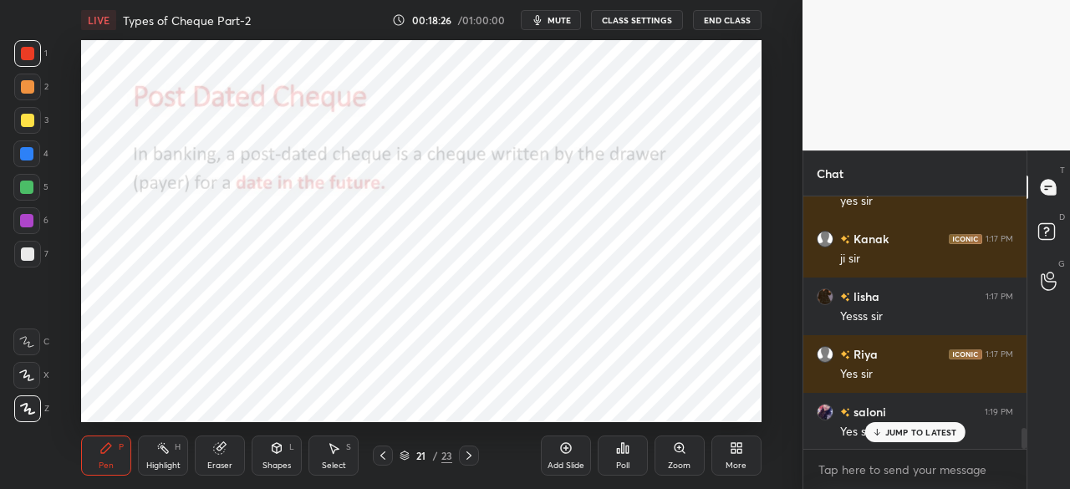
click at [28, 153] on div at bounding box center [26, 153] width 13 height 13
click at [277, 452] on icon at bounding box center [277, 450] width 0 height 6
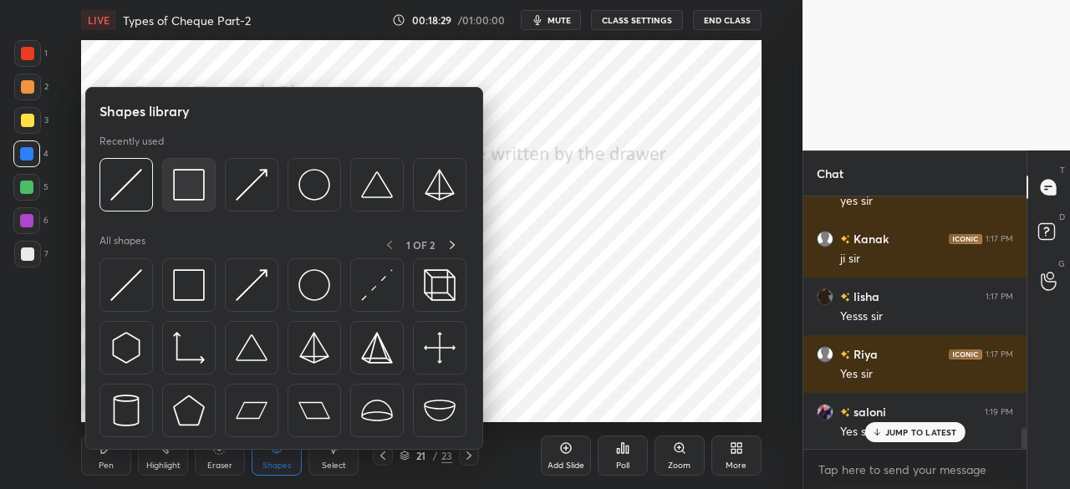
click at [187, 189] on img at bounding box center [189, 185] width 32 height 32
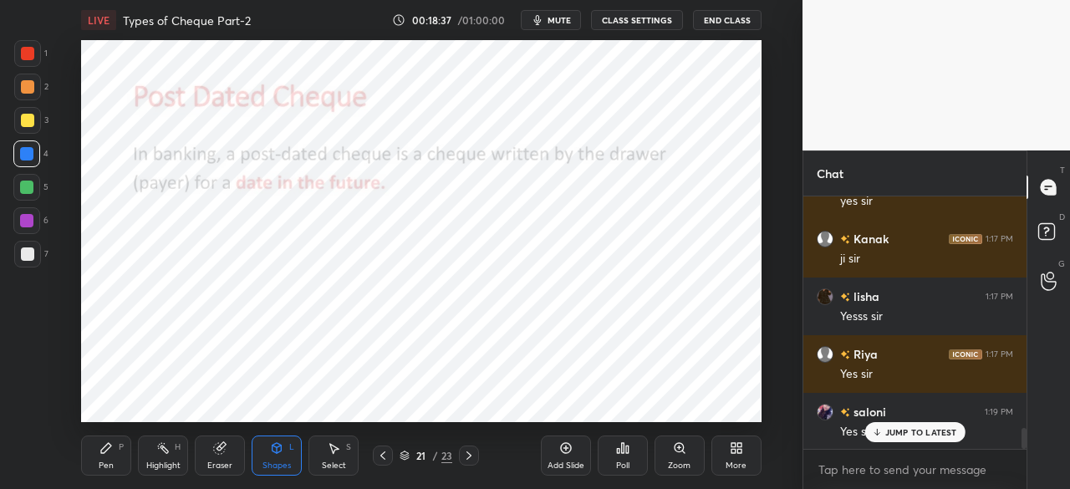
click at [111, 455] on div "Pen P" at bounding box center [106, 456] width 50 height 40
click at [23, 51] on div at bounding box center [27, 53] width 13 height 13
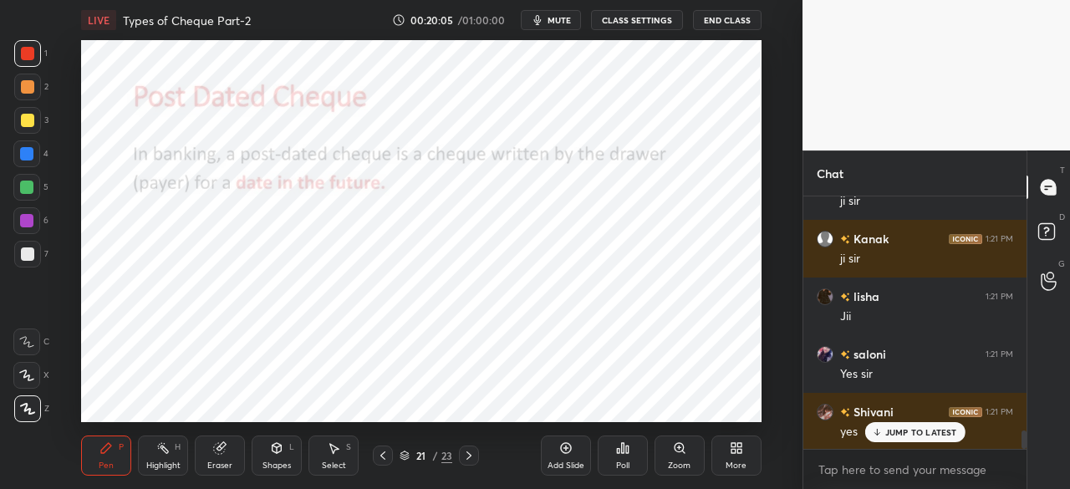
scroll to position [6, 5]
click at [556, 461] on div "Add Slide" at bounding box center [566, 465] width 37 height 8
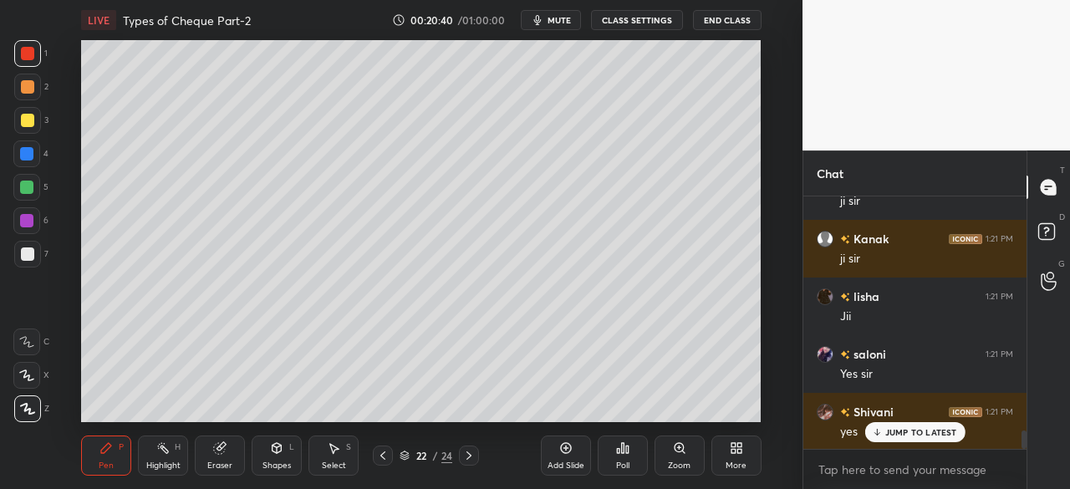
click at [25, 120] on div at bounding box center [27, 120] width 13 height 13
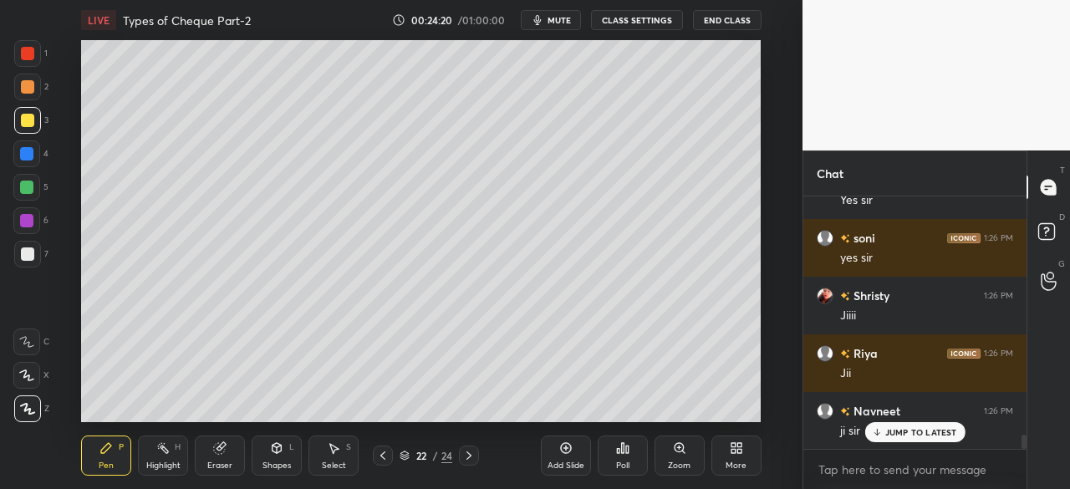
scroll to position [4150, 0]
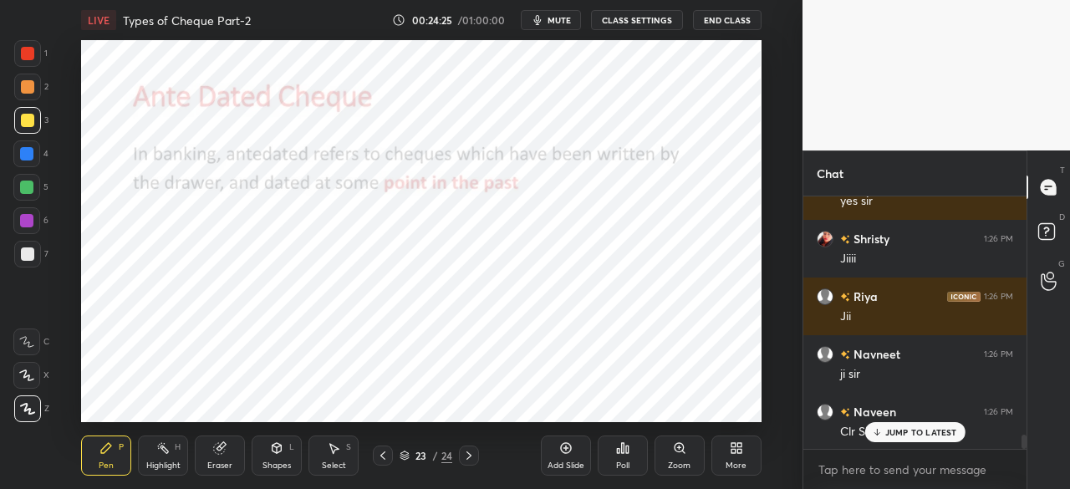
click at [381, 453] on icon at bounding box center [382, 455] width 13 height 13
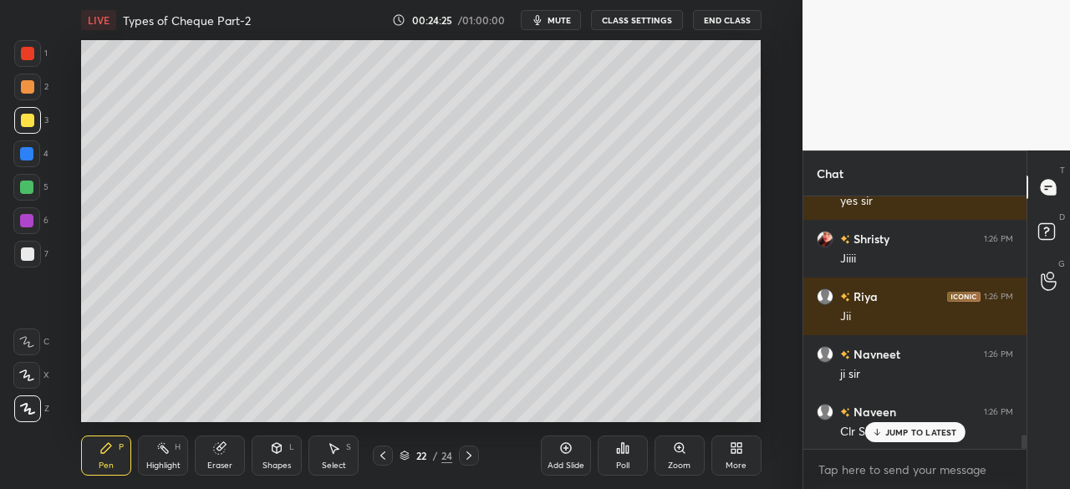
click at [383, 455] on icon at bounding box center [382, 455] width 13 height 13
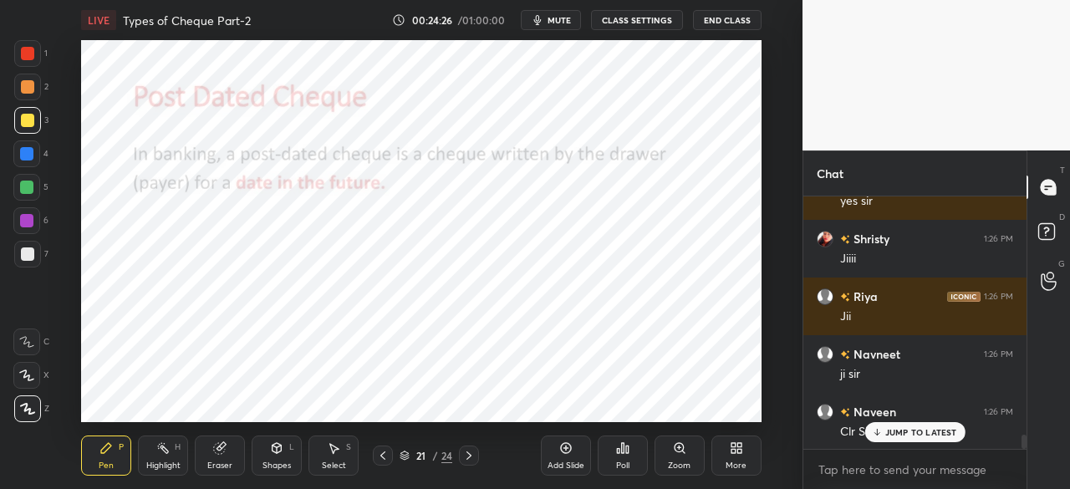
click at [385, 454] on icon at bounding box center [382, 455] width 13 height 13
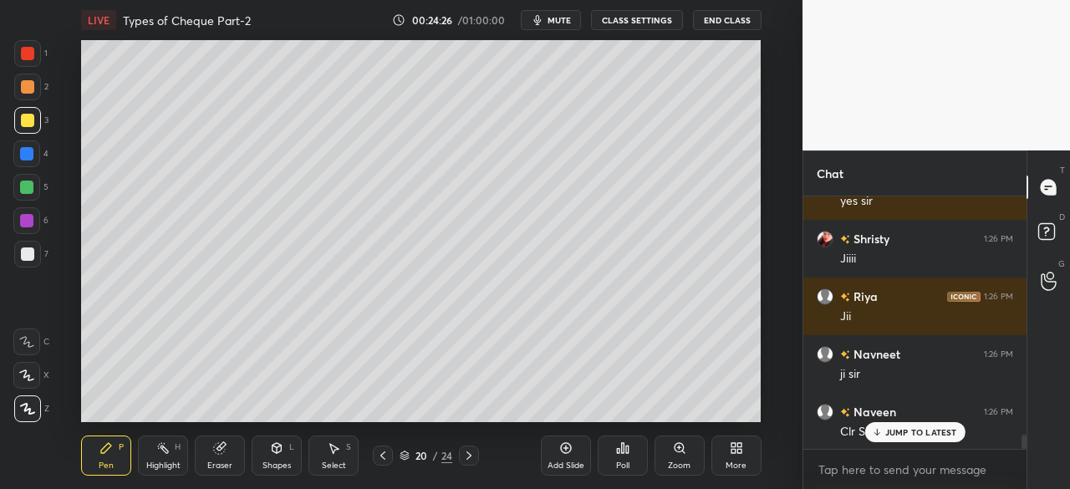
click at [467, 456] on icon at bounding box center [468, 455] width 13 height 13
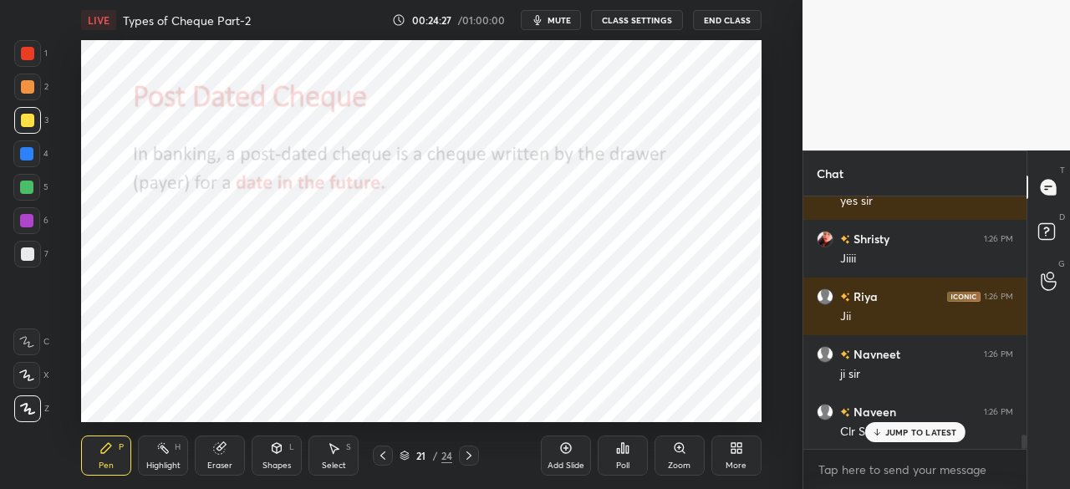
click at [469, 456] on icon at bounding box center [468, 455] width 13 height 13
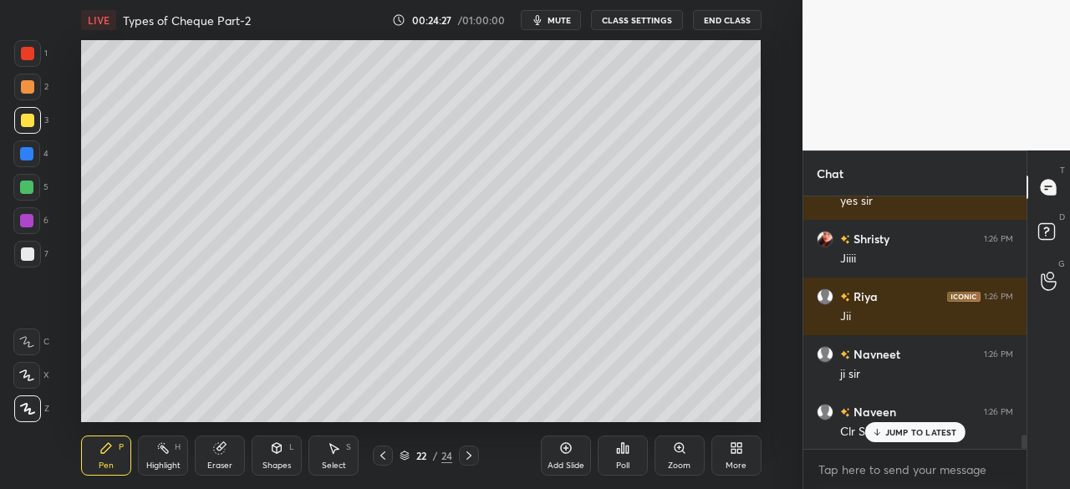
click at [470, 457] on icon at bounding box center [468, 455] width 13 height 13
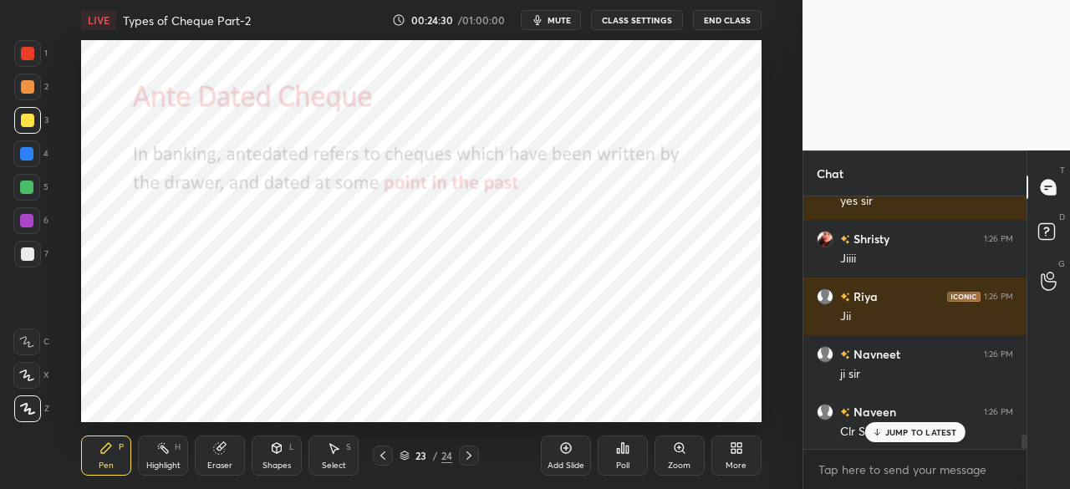
click at [28, 150] on div at bounding box center [26, 153] width 13 height 13
click at [388, 454] on icon at bounding box center [382, 455] width 13 height 13
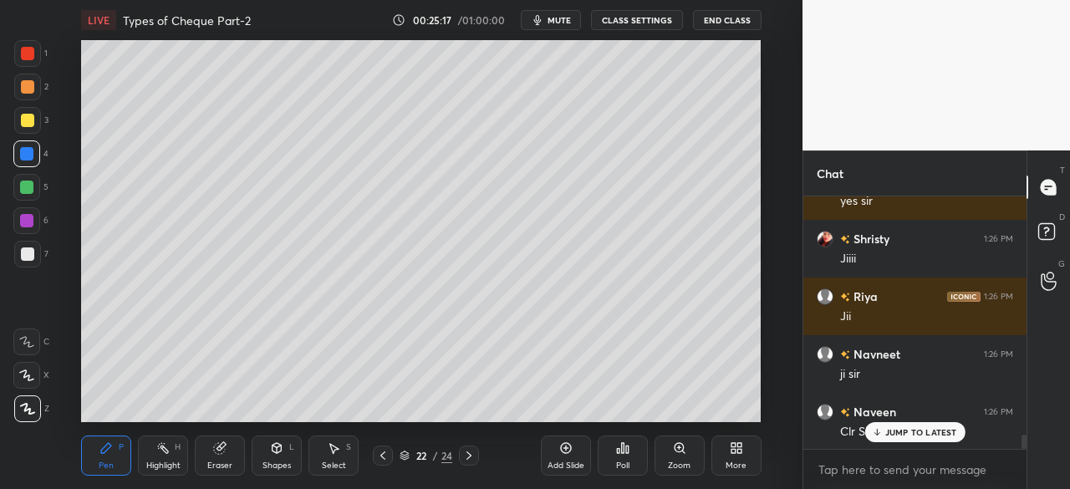
click at [383, 451] on icon at bounding box center [382, 455] width 13 height 13
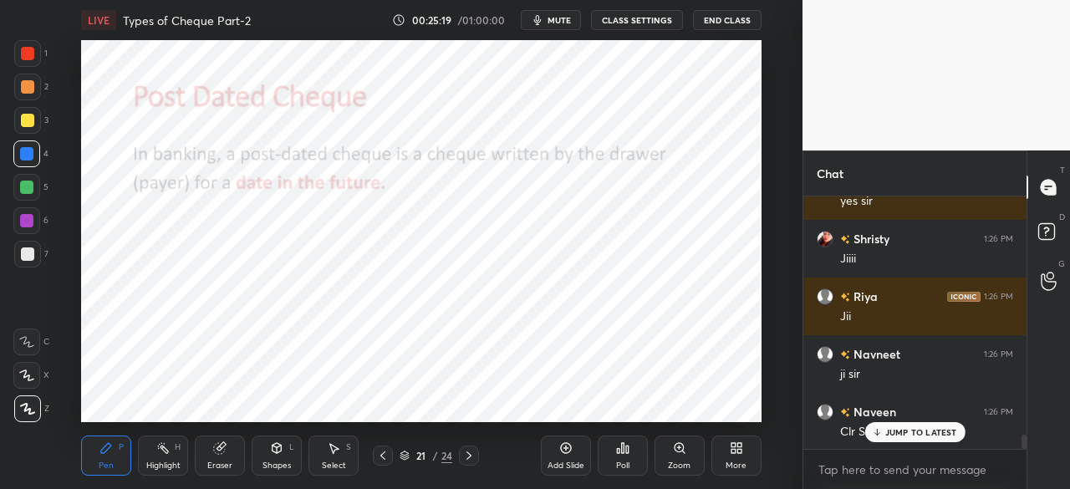
click at [468, 461] on icon at bounding box center [468, 455] width 13 height 13
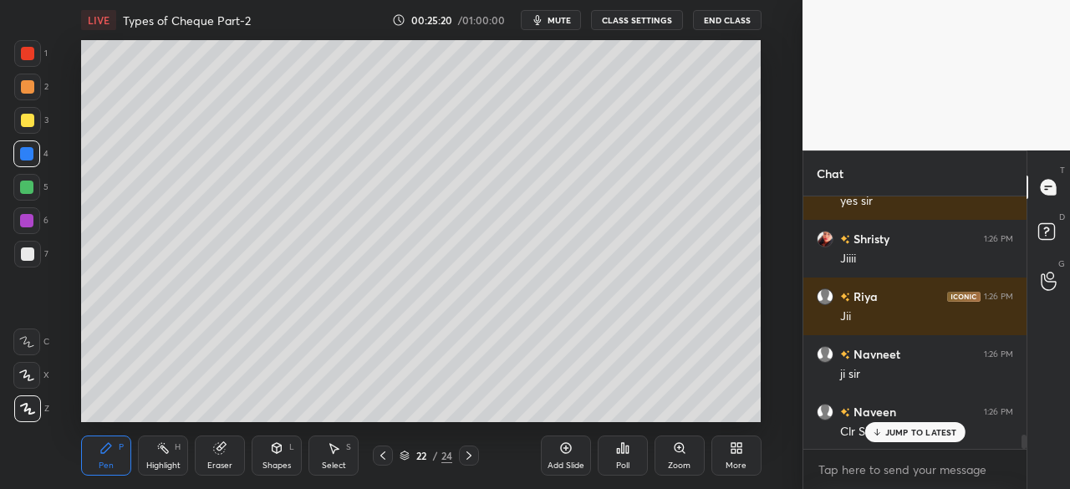
click at [467, 456] on icon at bounding box center [468, 455] width 13 height 13
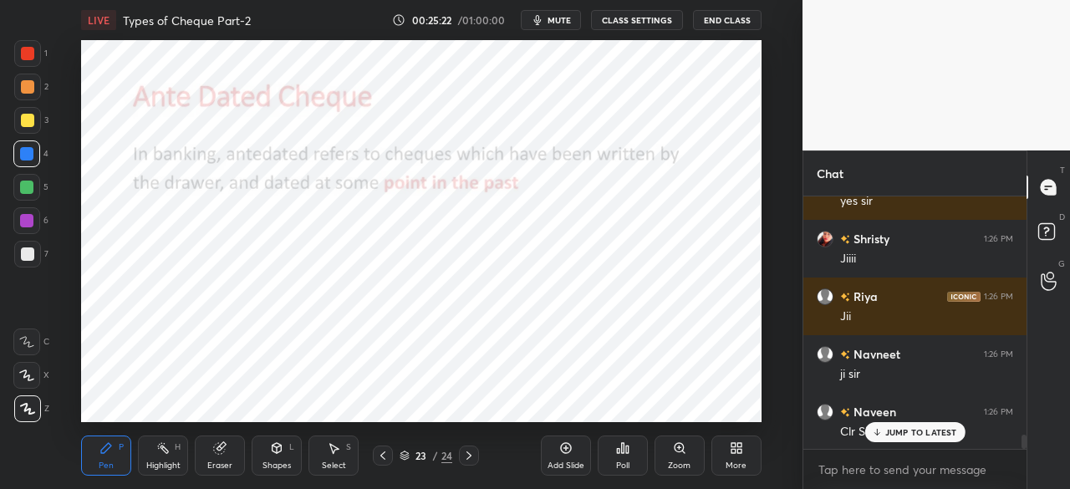
click at [279, 456] on div "Shapes L" at bounding box center [277, 456] width 50 height 40
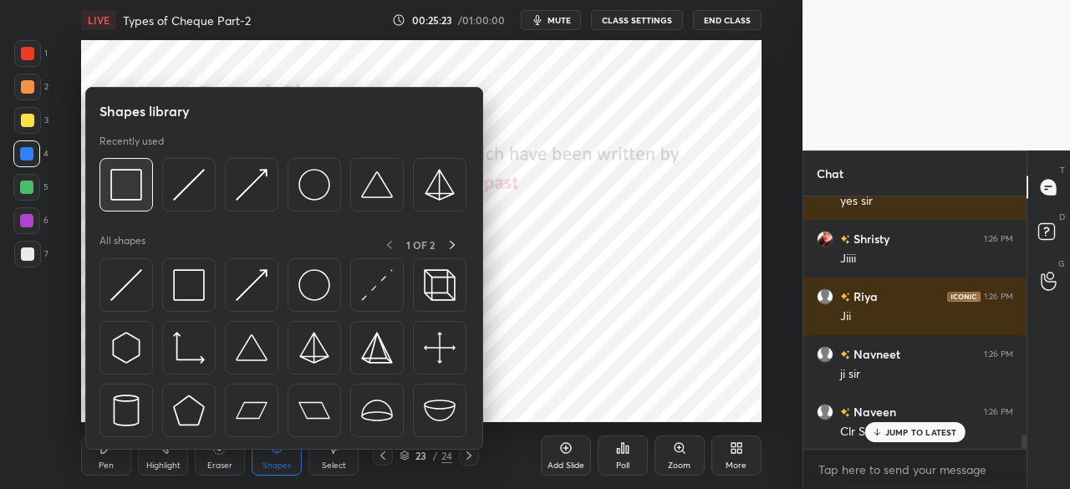
click at [129, 194] on img at bounding box center [126, 185] width 32 height 32
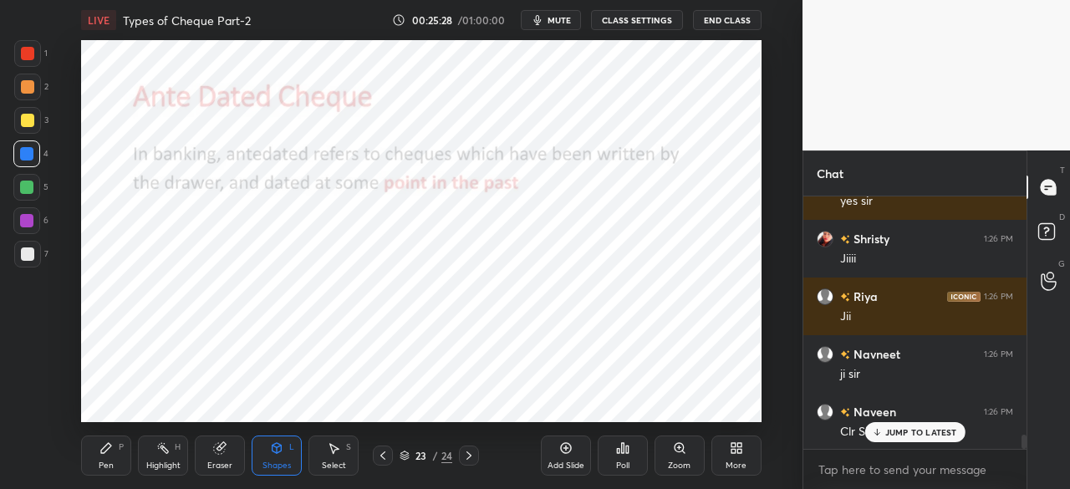
click at [105, 453] on icon at bounding box center [105, 447] width 13 height 13
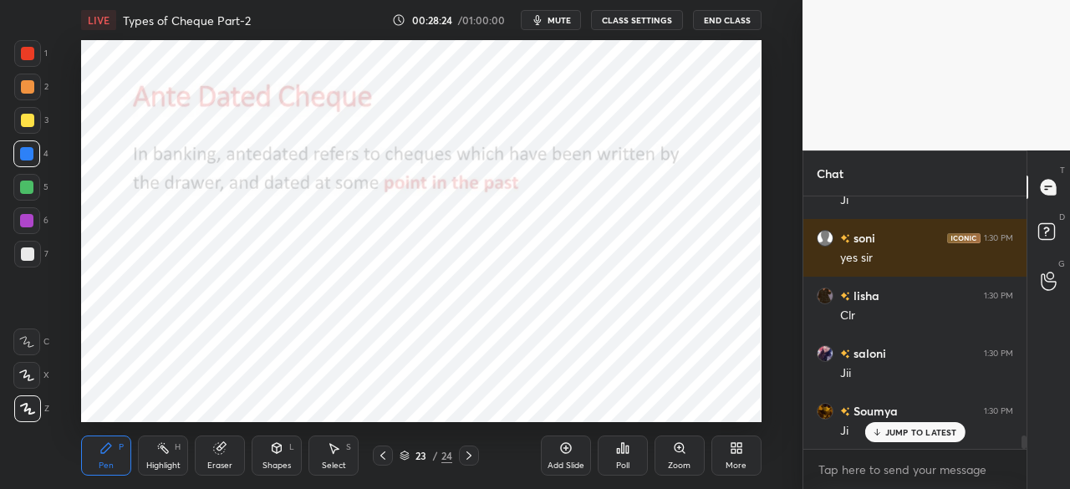
scroll to position [4611, 0]
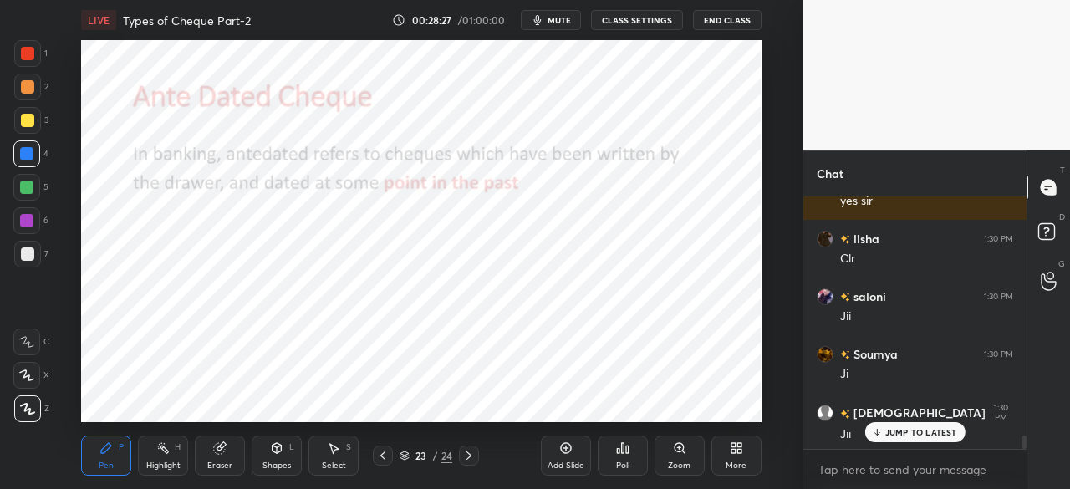
click at [565, 451] on icon at bounding box center [565, 447] width 13 height 13
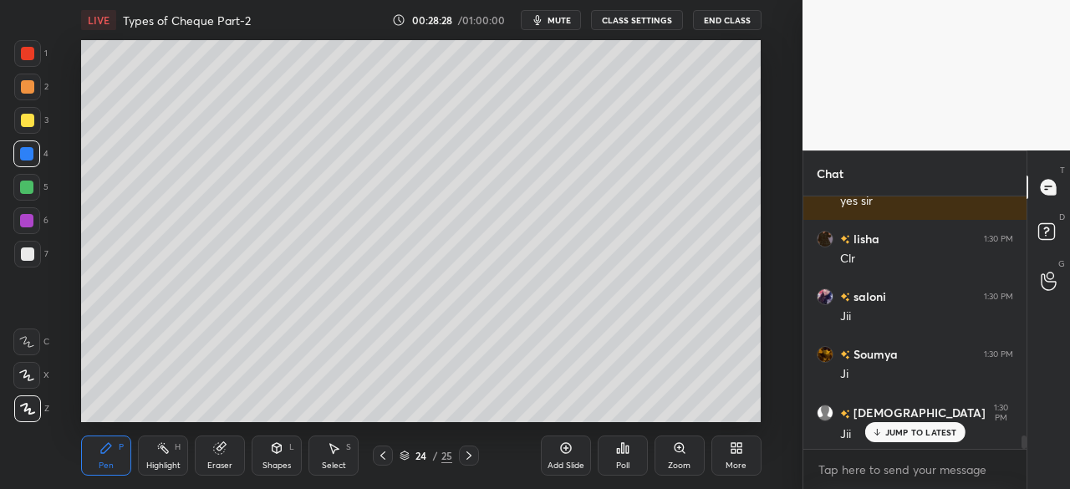
click at [30, 118] on div at bounding box center [27, 120] width 13 height 13
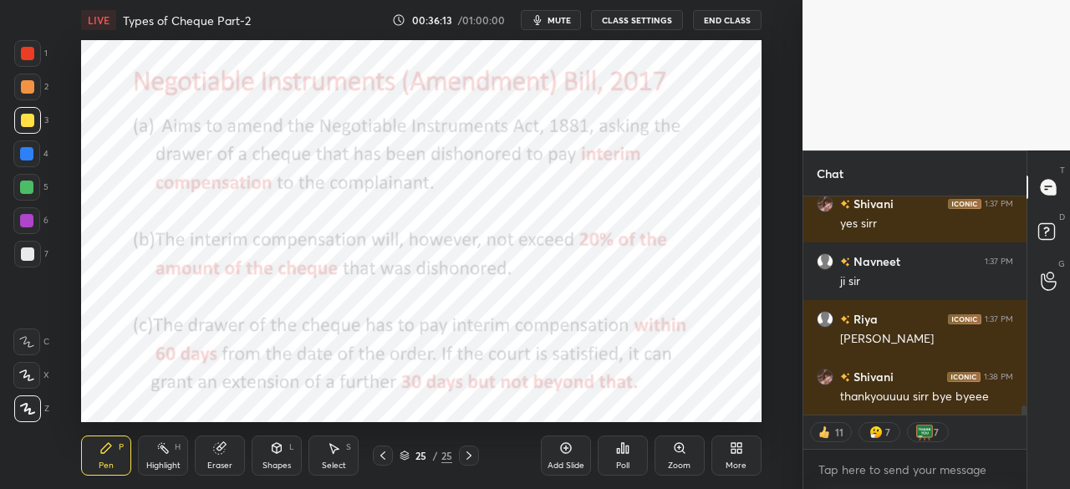
scroll to position [5212, 0]
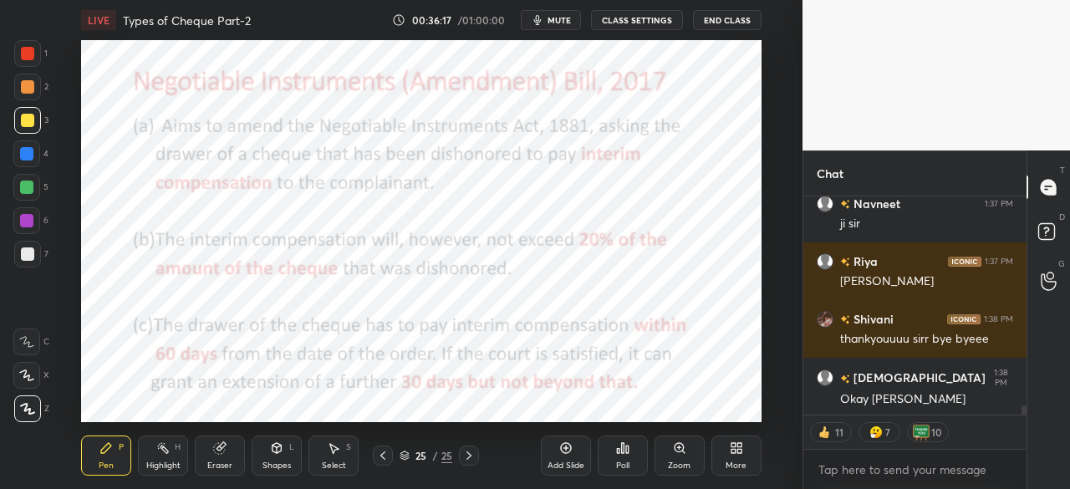
click at [726, 18] on button "End Class" at bounding box center [727, 20] width 69 height 20
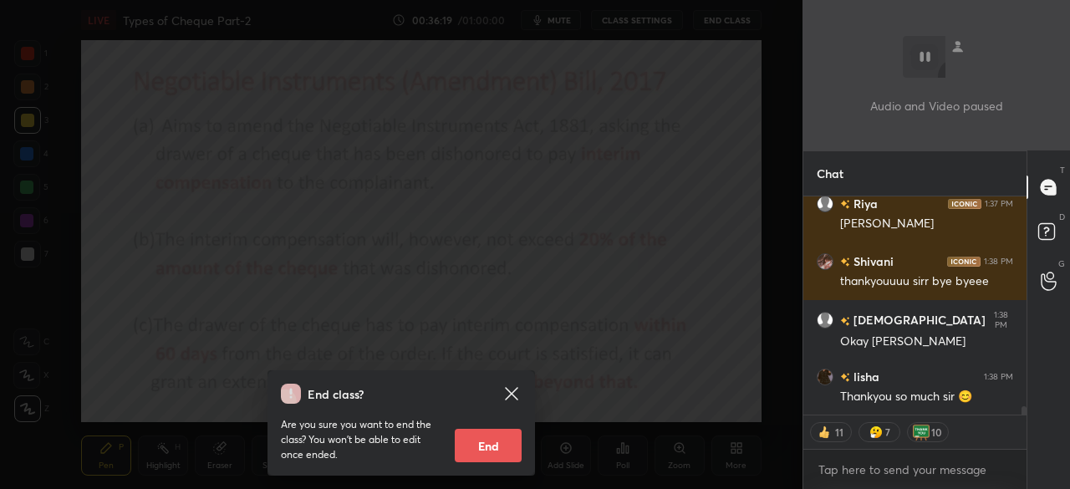
scroll to position [5328, 0]
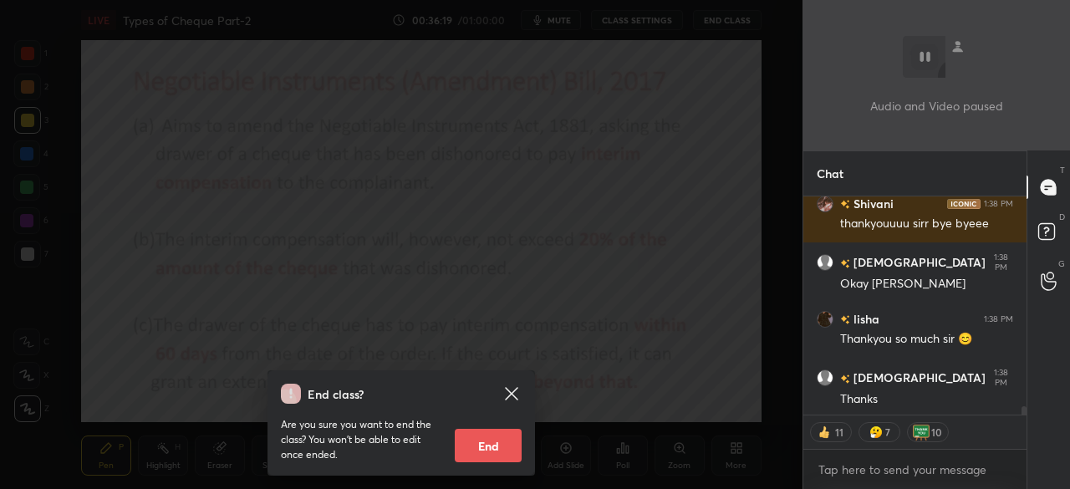
click at [502, 437] on button "End" at bounding box center [488, 445] width 67 height 33
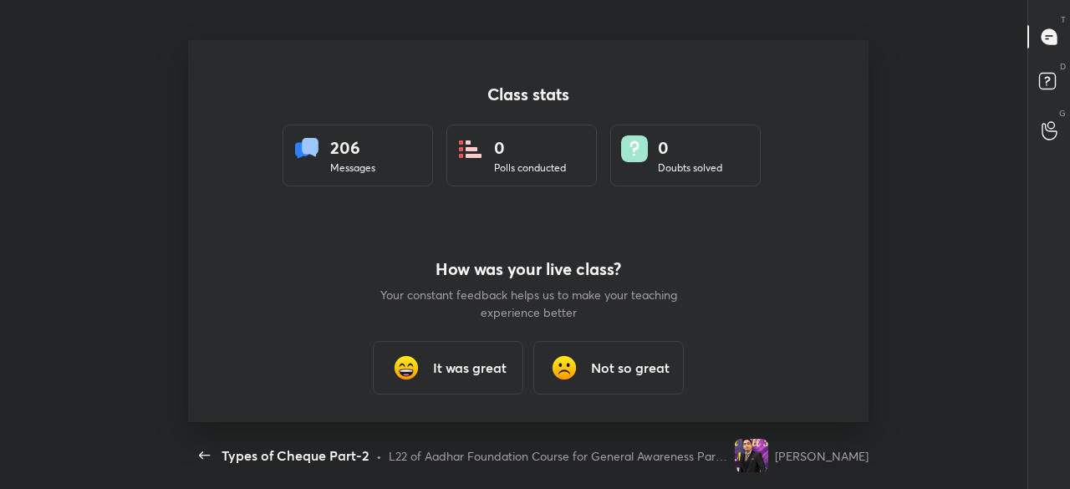
scroll to position [0, 0]
type textarea "x"
